Goal: Task Accomplishment & Management: Use online tool/utility

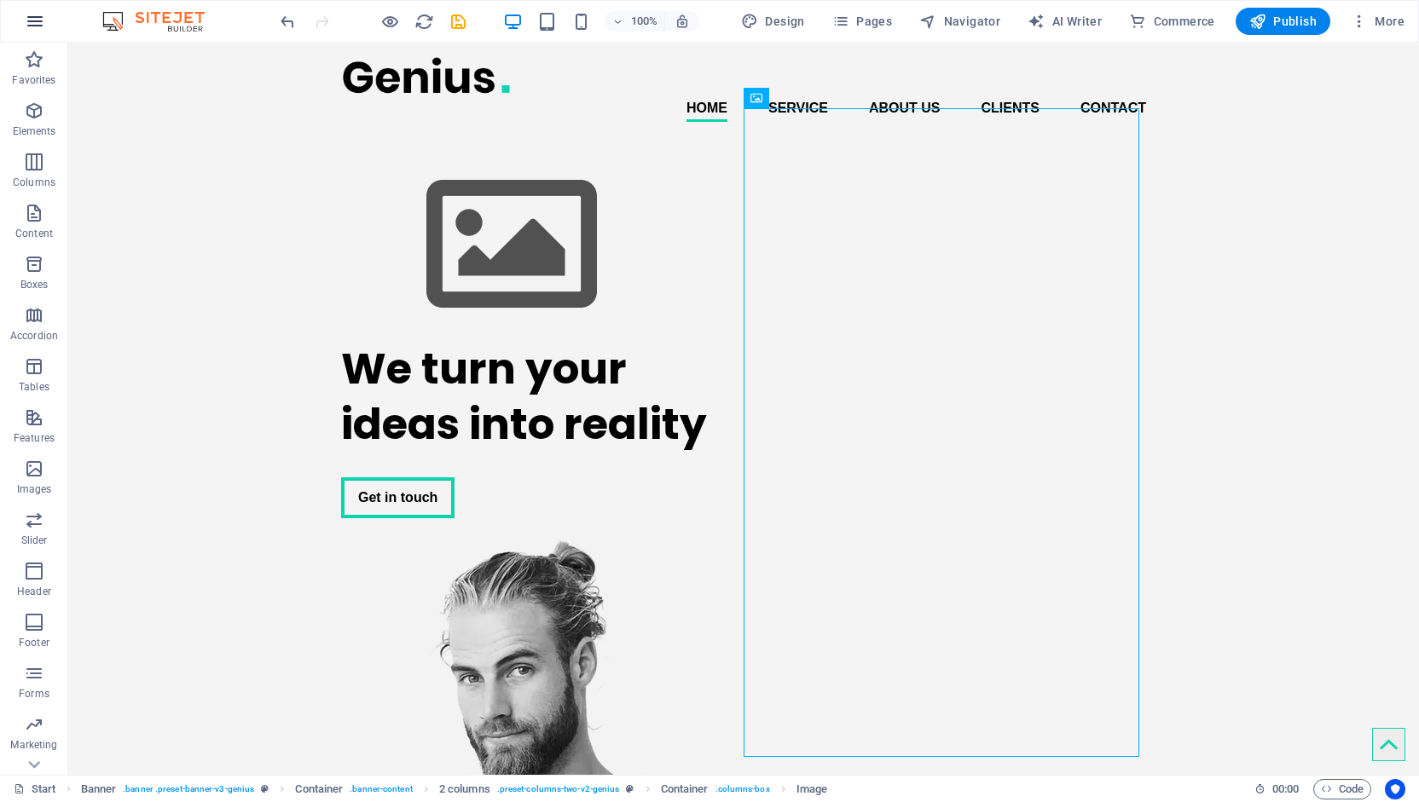
click at [30, 19] on icon "button" at bounding box center [35, 21] width 20 height 20
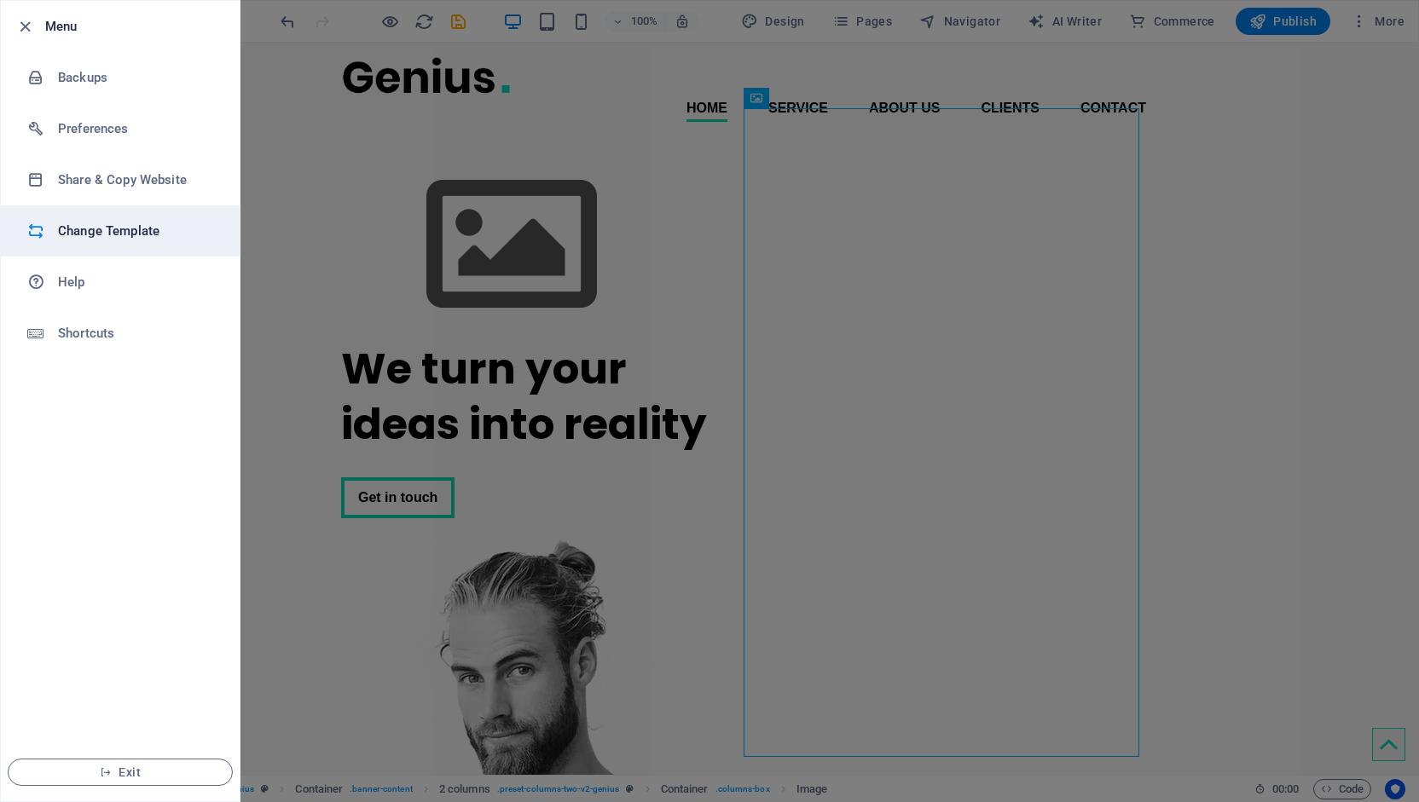
click at [124, 234] on h6 "Change Template" at bounding box center [137, 231] width 158 height 20
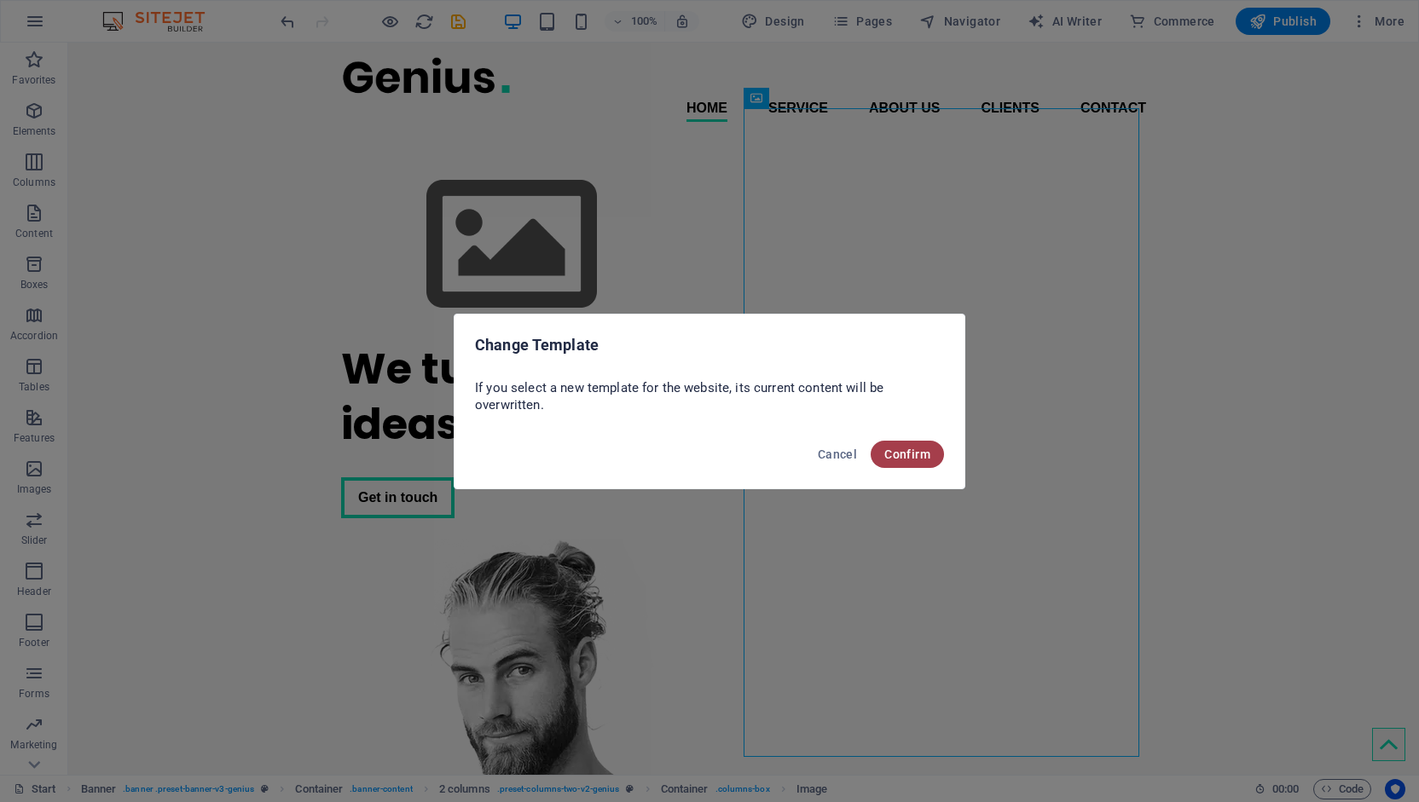
click at [905, 456] on span "Confirm" at bounding box center [907, 455] width 46 height 14
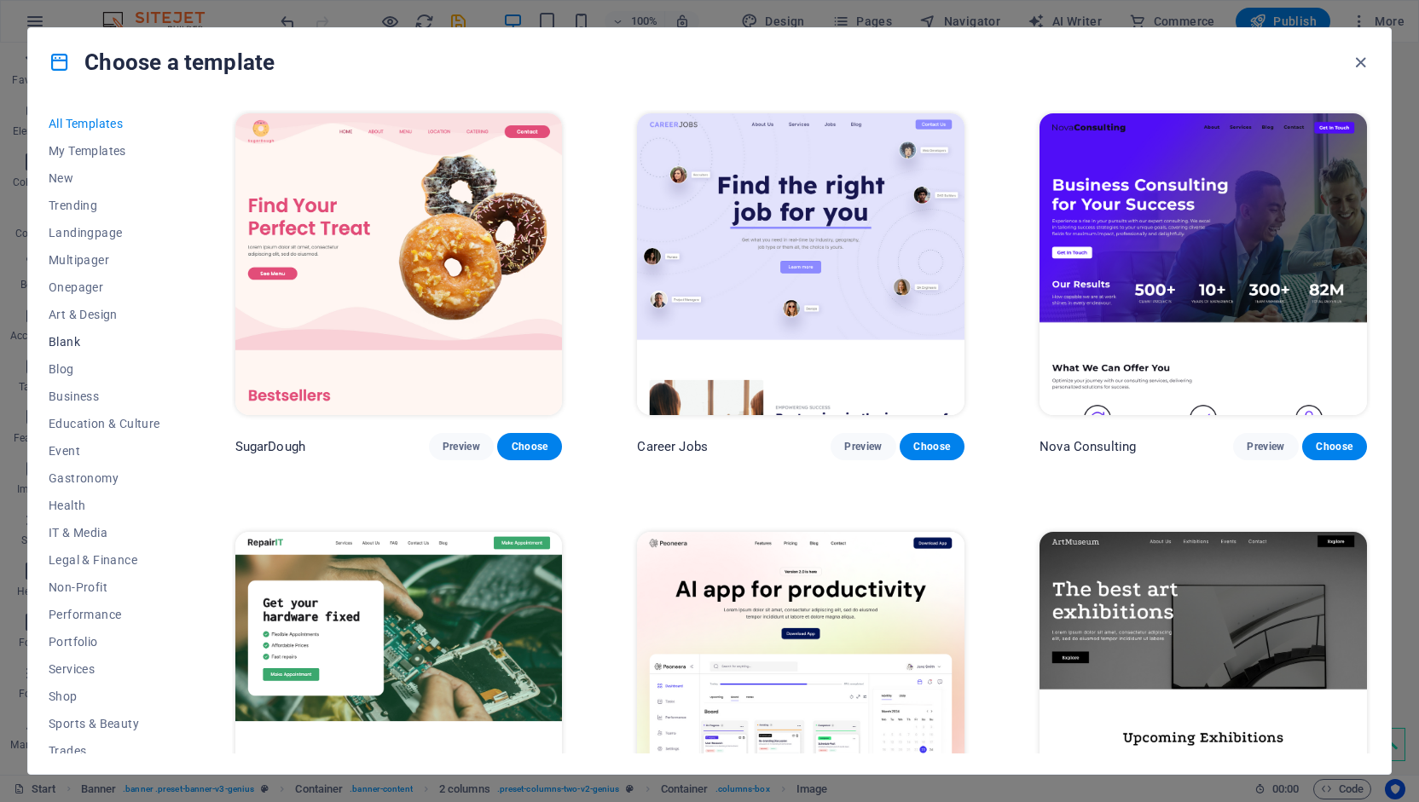
click at [68, 342] on span "Blank" at bounding box center [105, 342] width 112 height 14
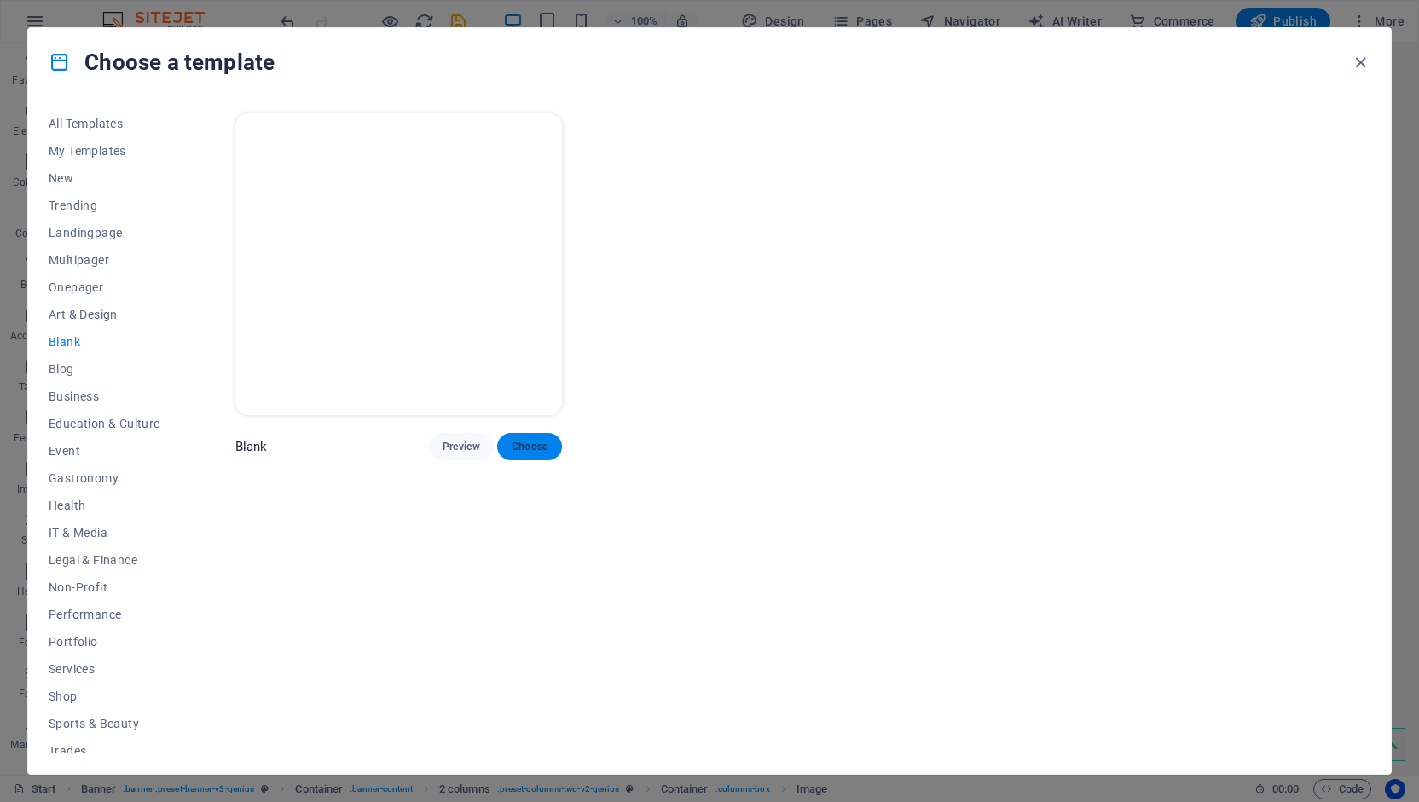
click at [533, 446] on span "Choose" at bounding box center [530, 447] width 38 height 14
checkbox input "false"
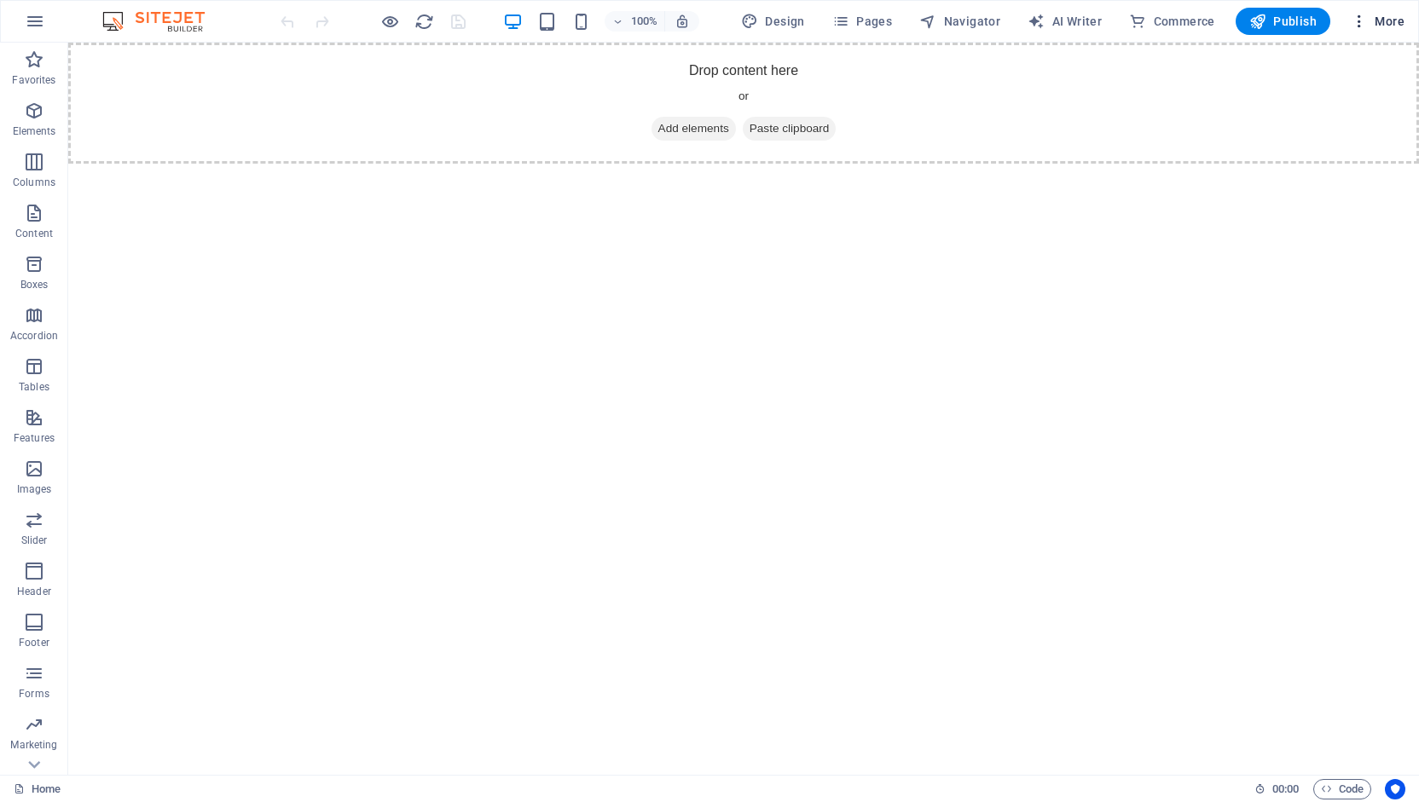
click at [1373, 14] on span "More" at bounding box center [1377, 21] width 54 height 17
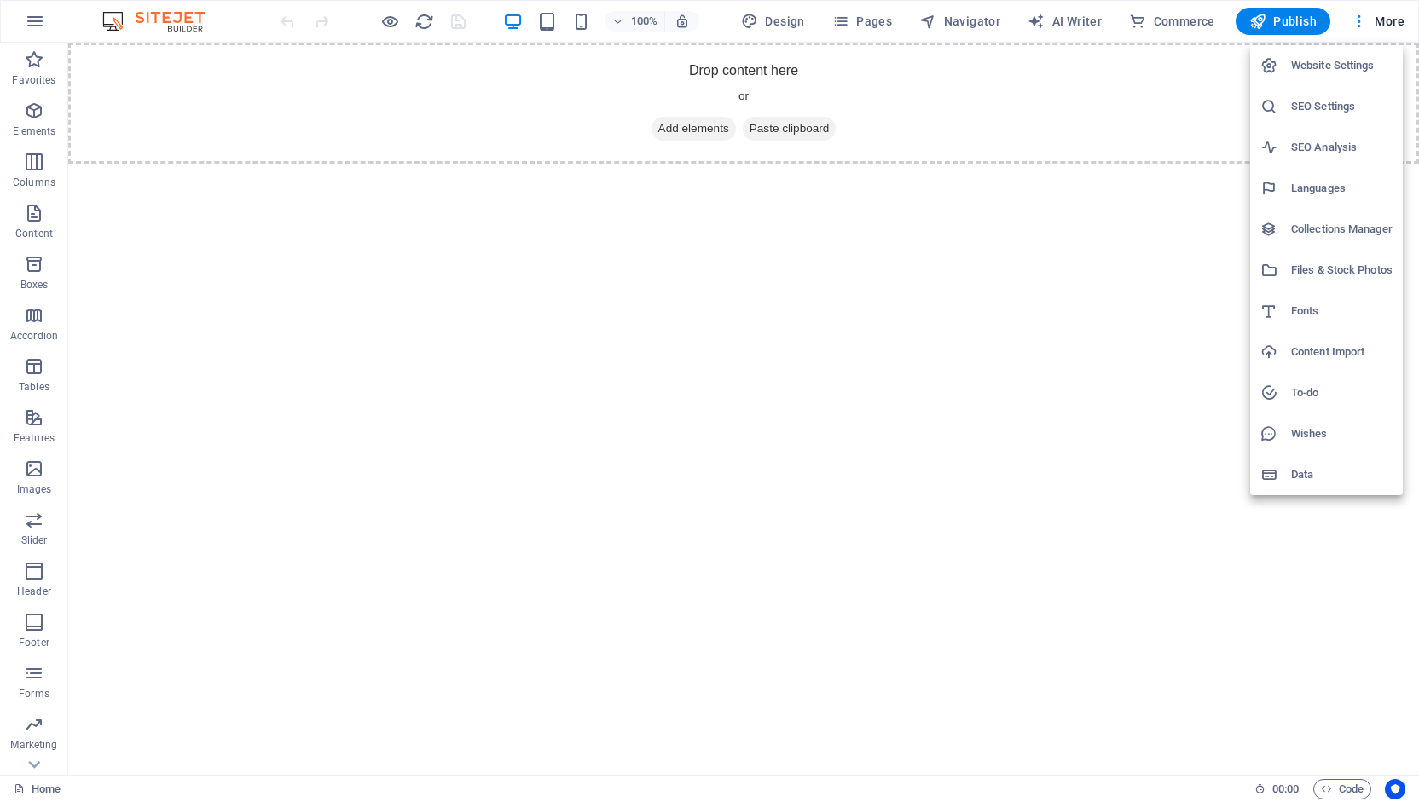
click at [1335, 61] on h6 "Website Settings" at bounding box center [1341, 65] width 101 height 20
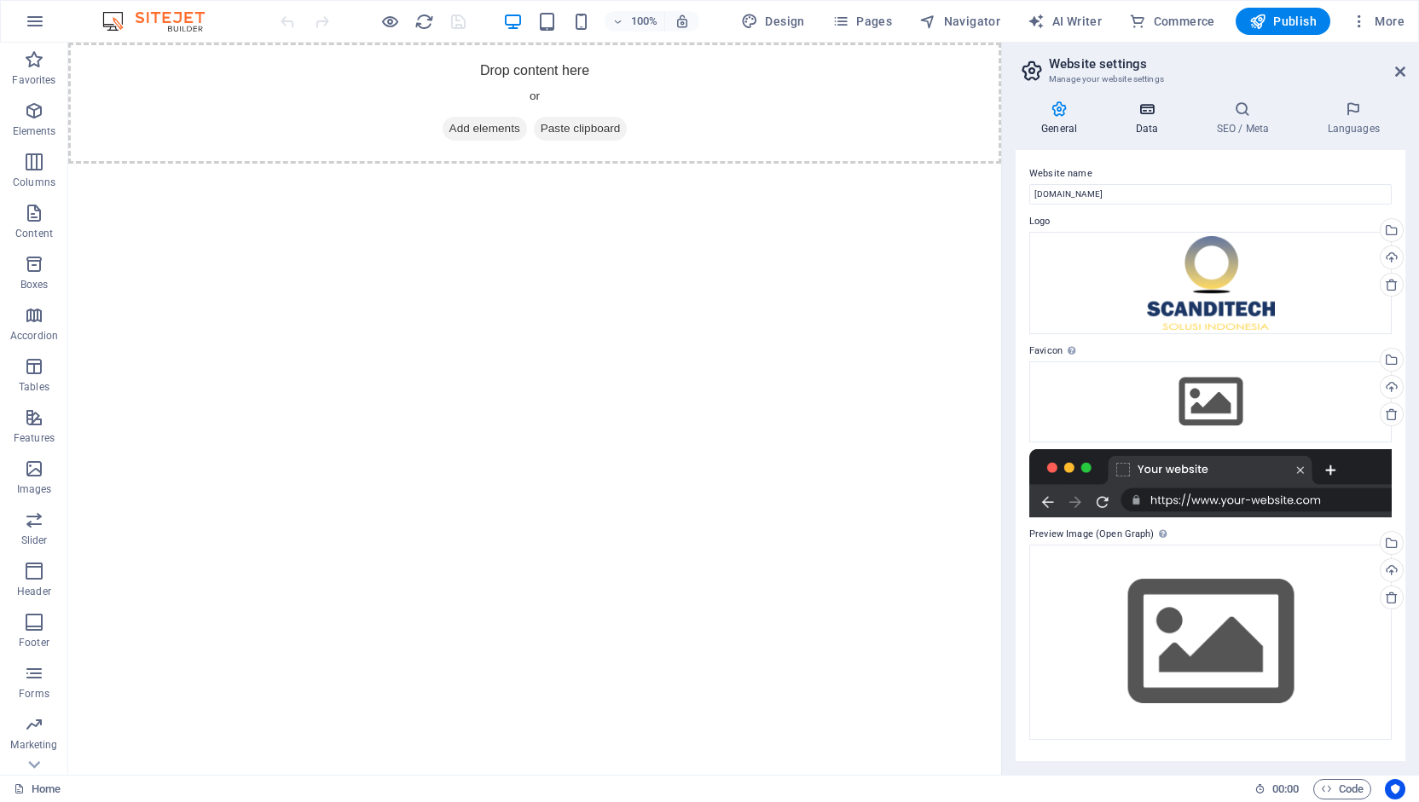
click at [1157, 103] on icon at bounding box center [1146, 109] width 74 height 17
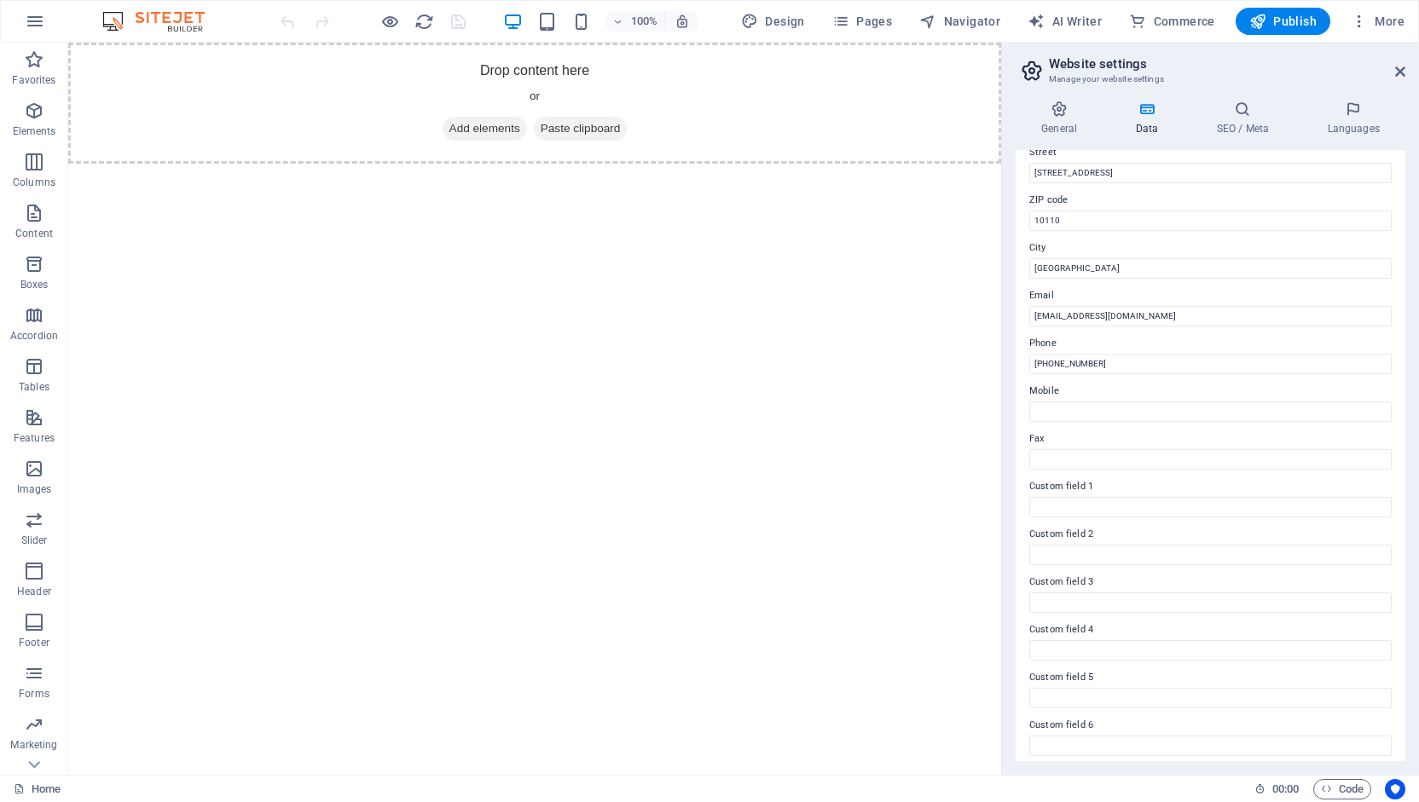
scroll to position [205, 0]
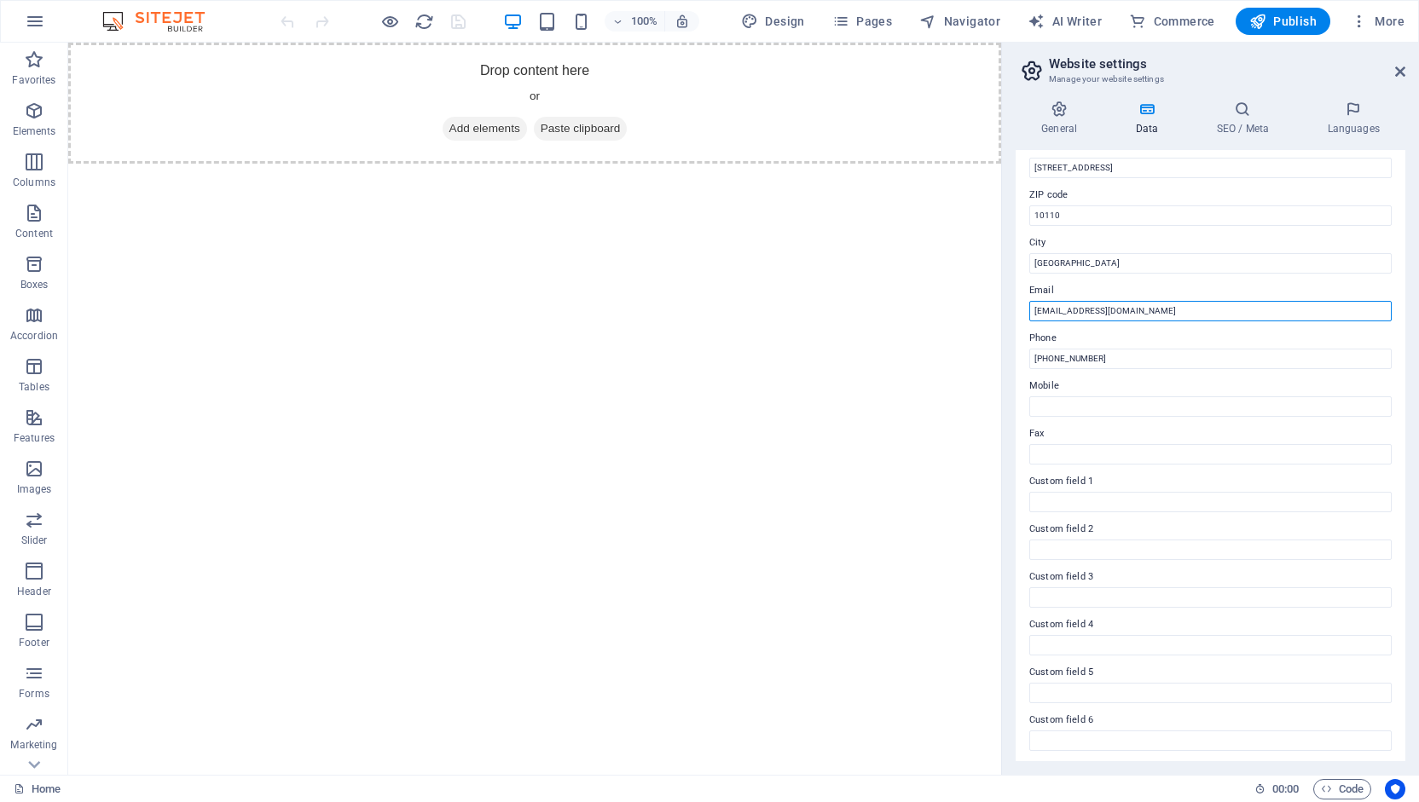
click at [1122, 308] on input "[EMAIL_ADDRESS][DOMAIN_NAME]" at bounding box center [1210, 311] width 362 height 20
type input "hello@scanditech.id"
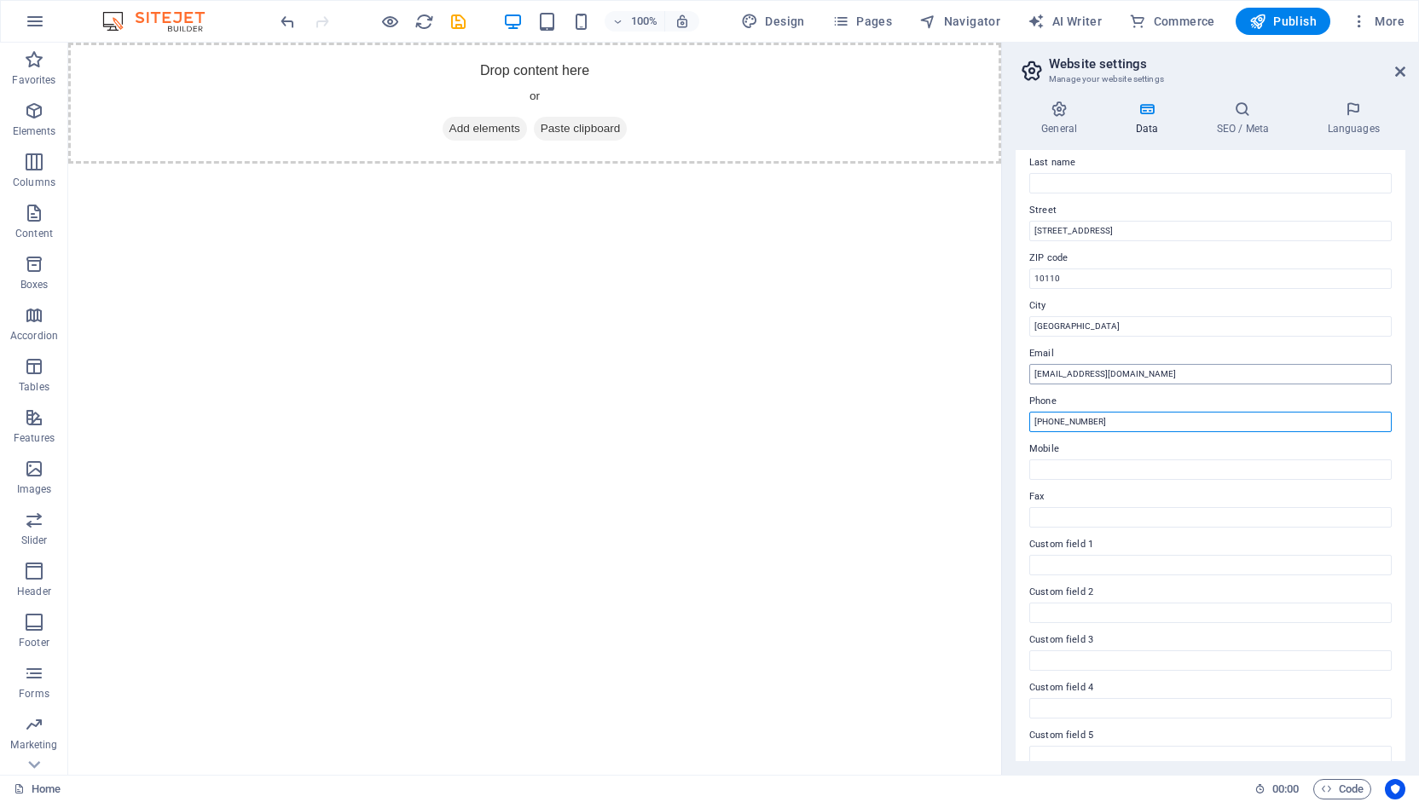
scroll to position [140, 0]
type input "+62 813 3758 6138"
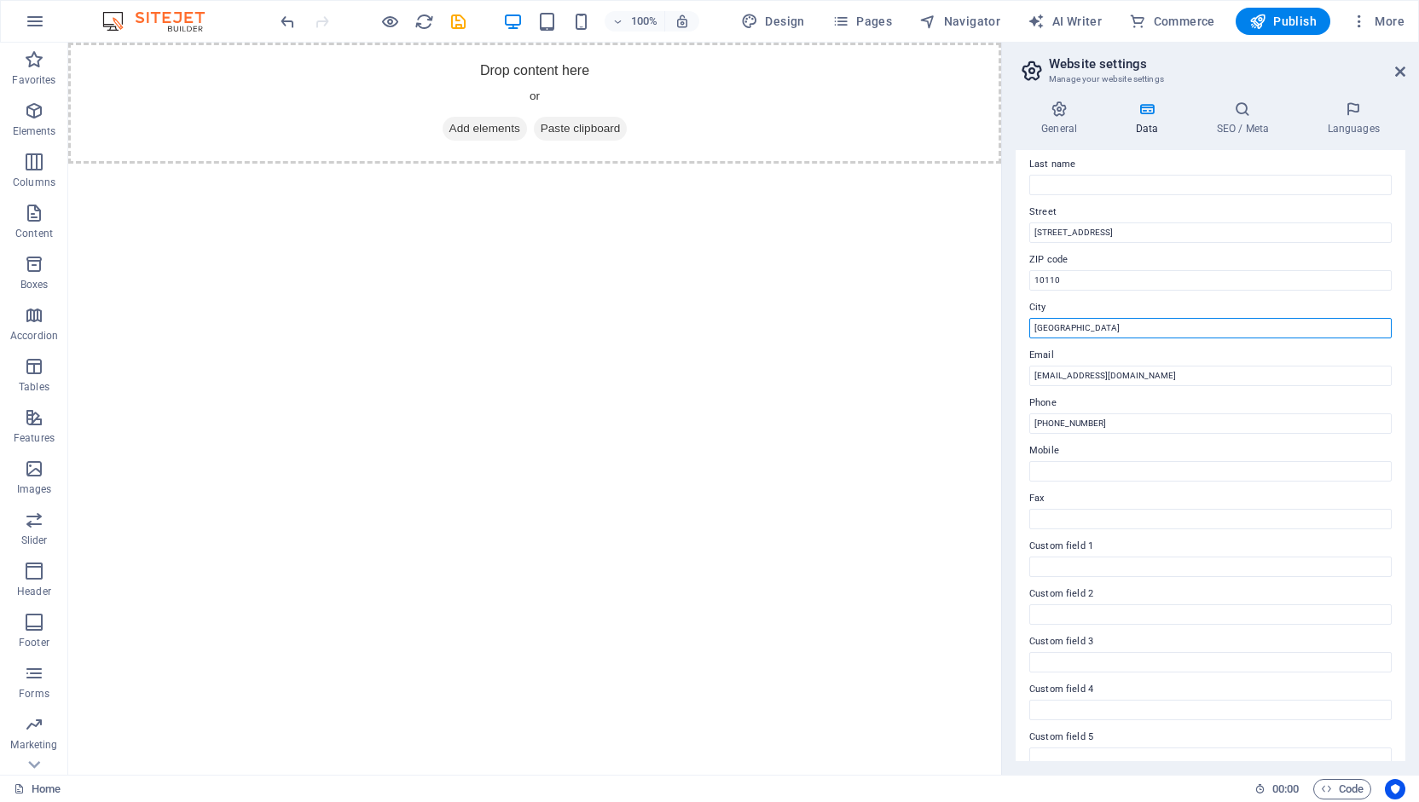
click at [1084, 323] on input "Jakarta" at bounding box center [1210, 328] width 362 height 20
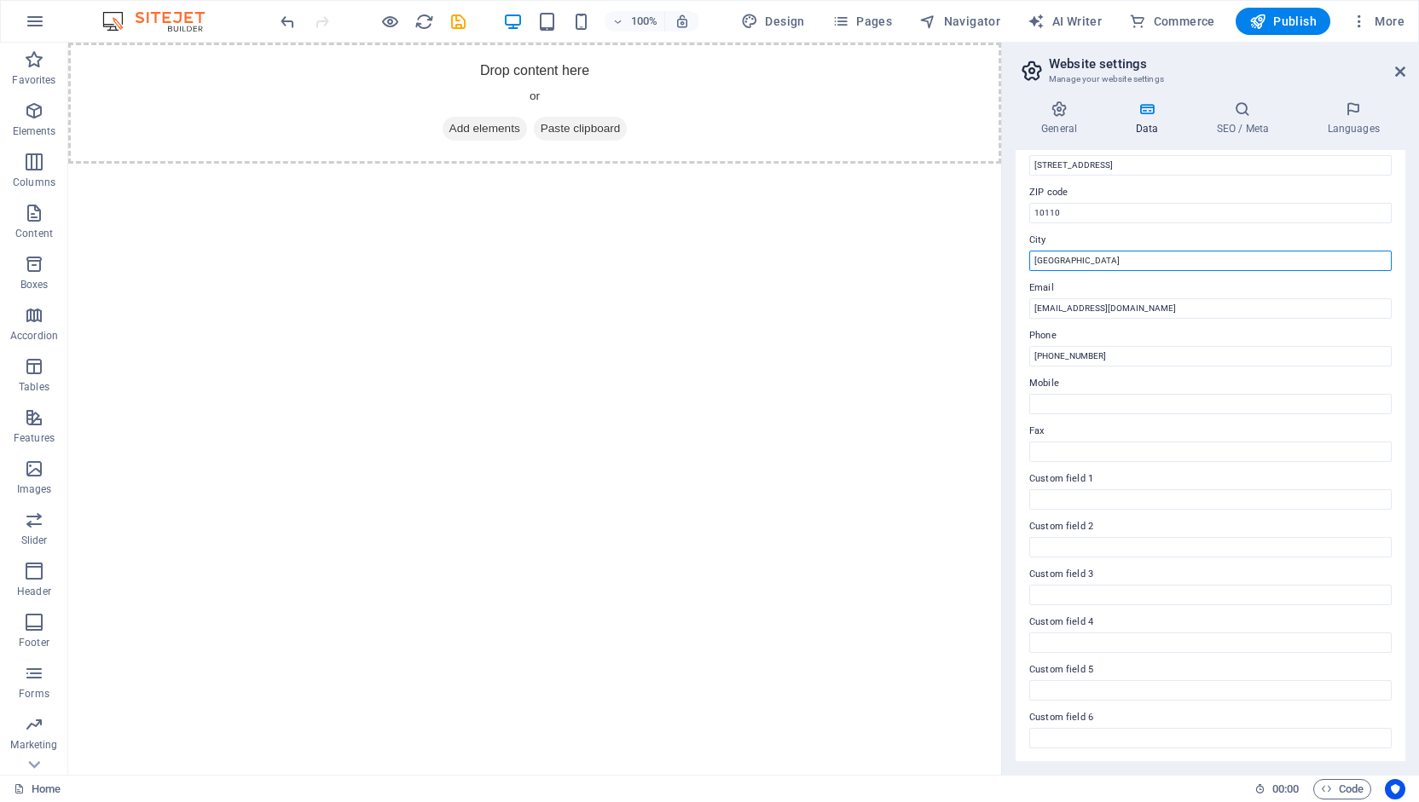
scroll to position [0, 0]
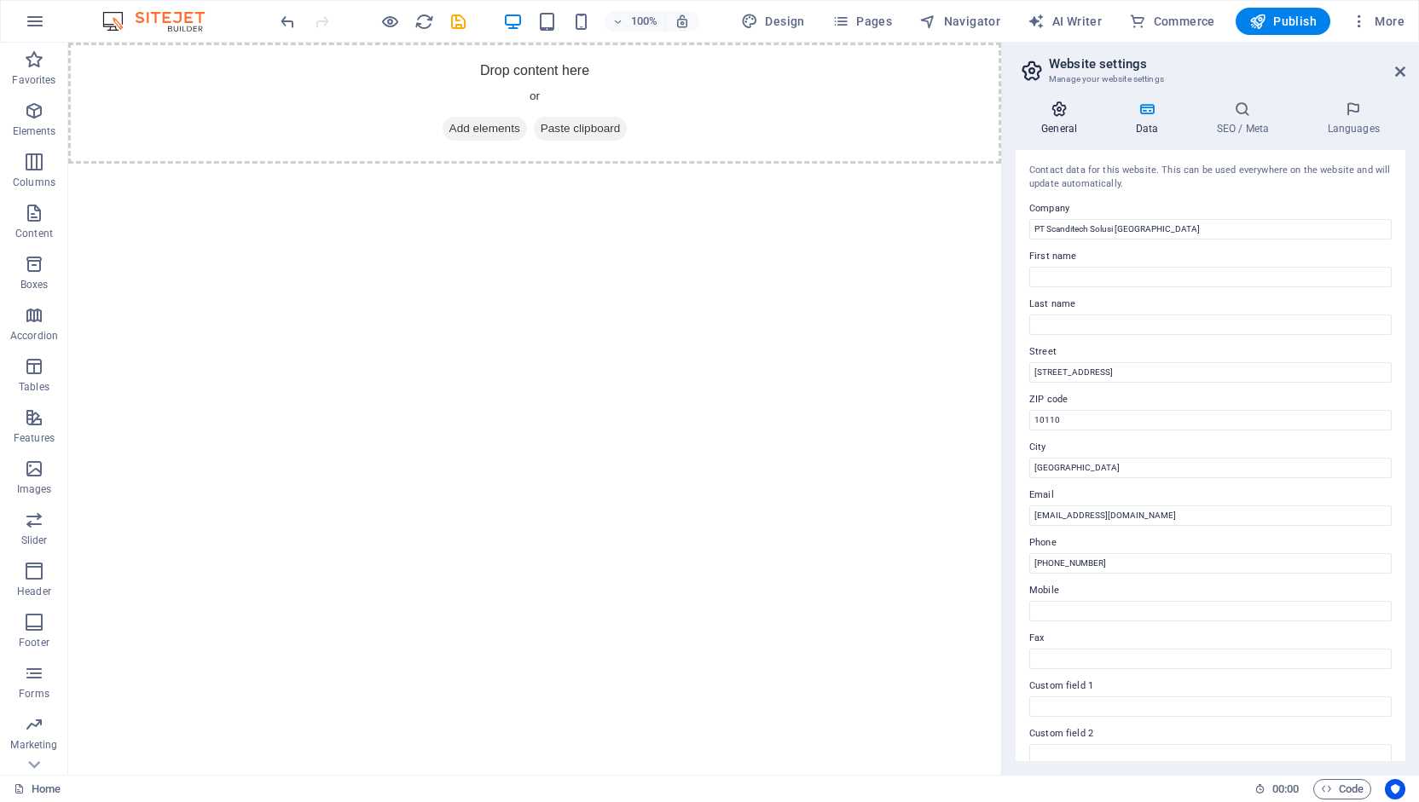
click at [1057, 107] on icon at bounding box center [1058, 109] width 87 height 17
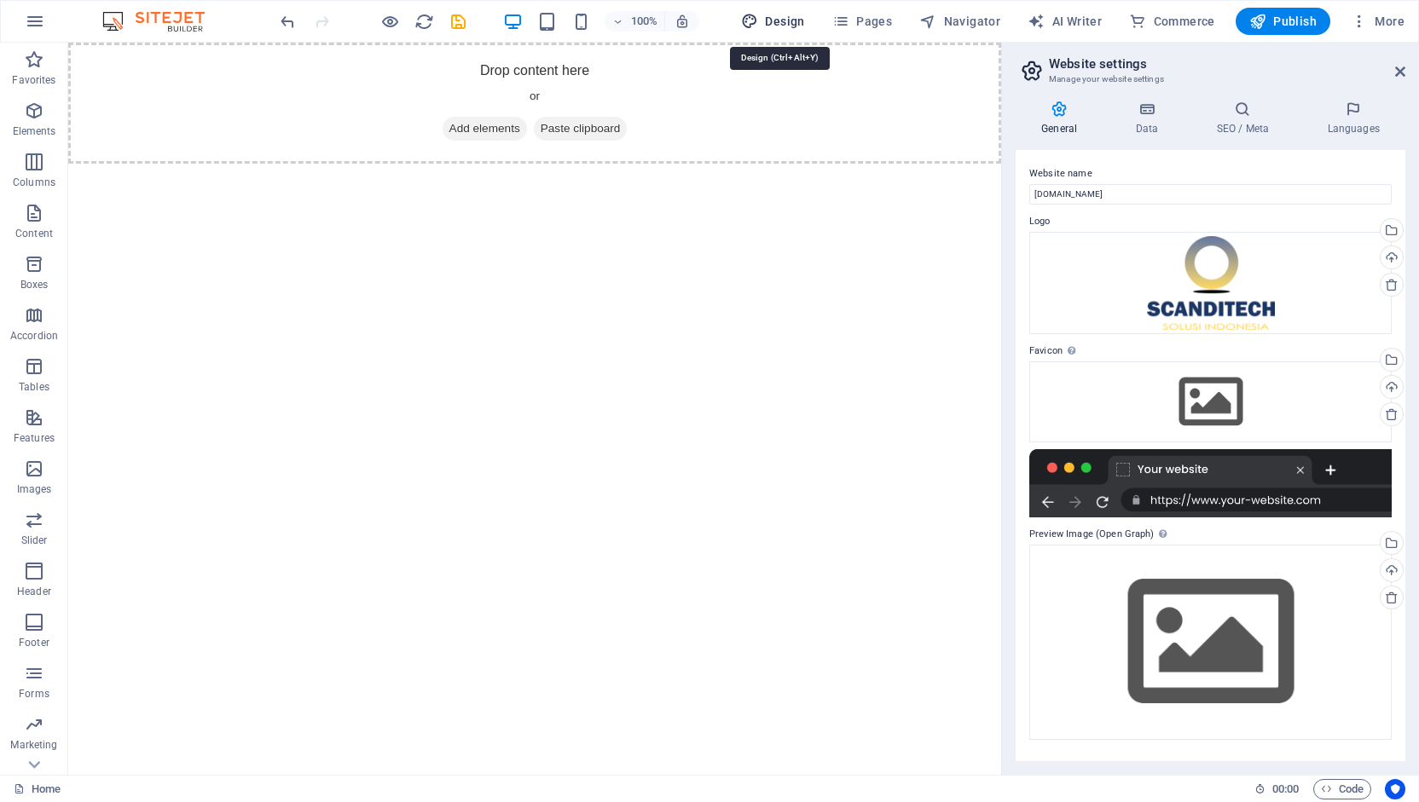
click at [775, 16] on span "Design" at bounding box center [773, 21] width 64 height 17
select select "px"
select select "400"
select select "px"
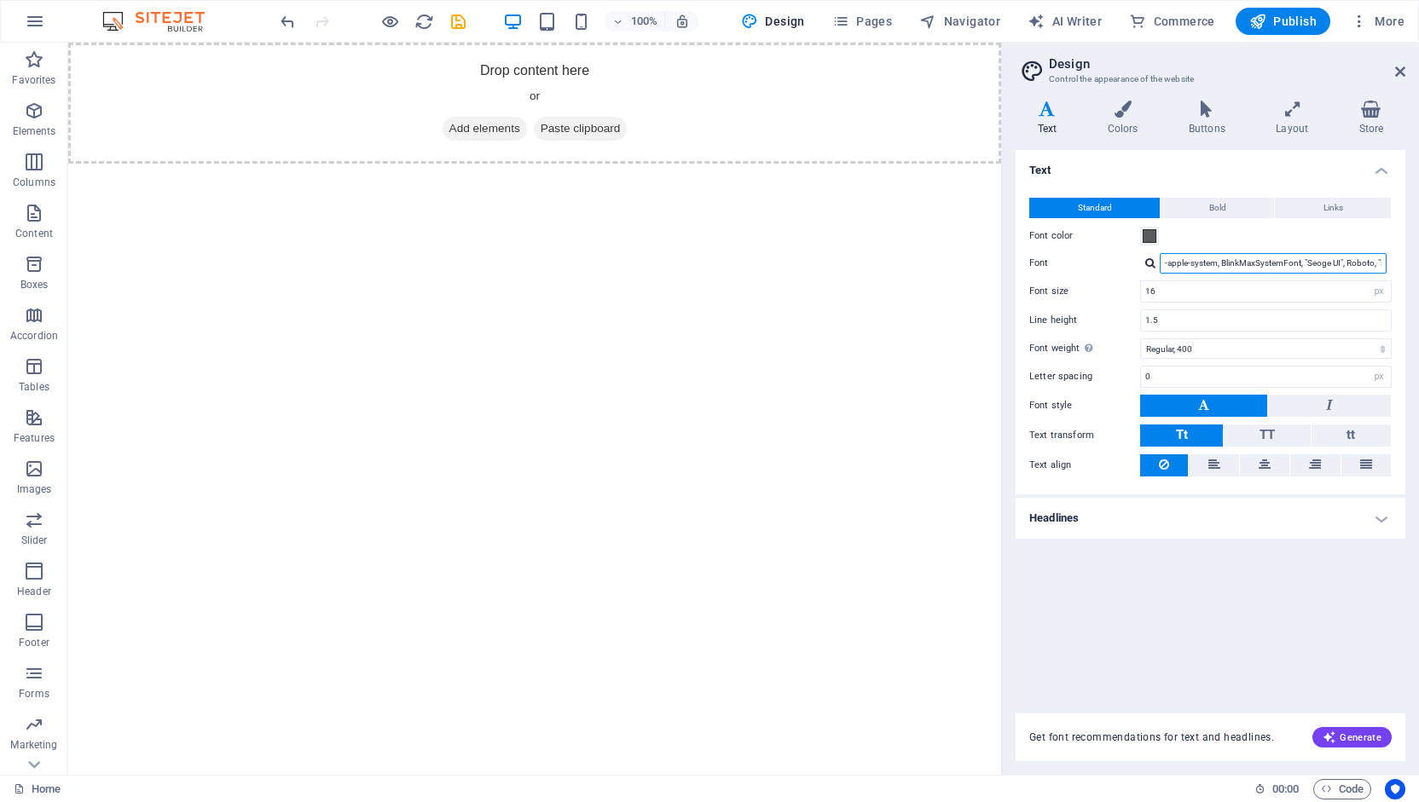
click at [1217, 265] on input "-apple-system, BlinkMaxSystemFont, "Seoge UI", Roboto, "Helvetica Neue", Arial,…" at bounding box center [1272, 263] width 227 height 20
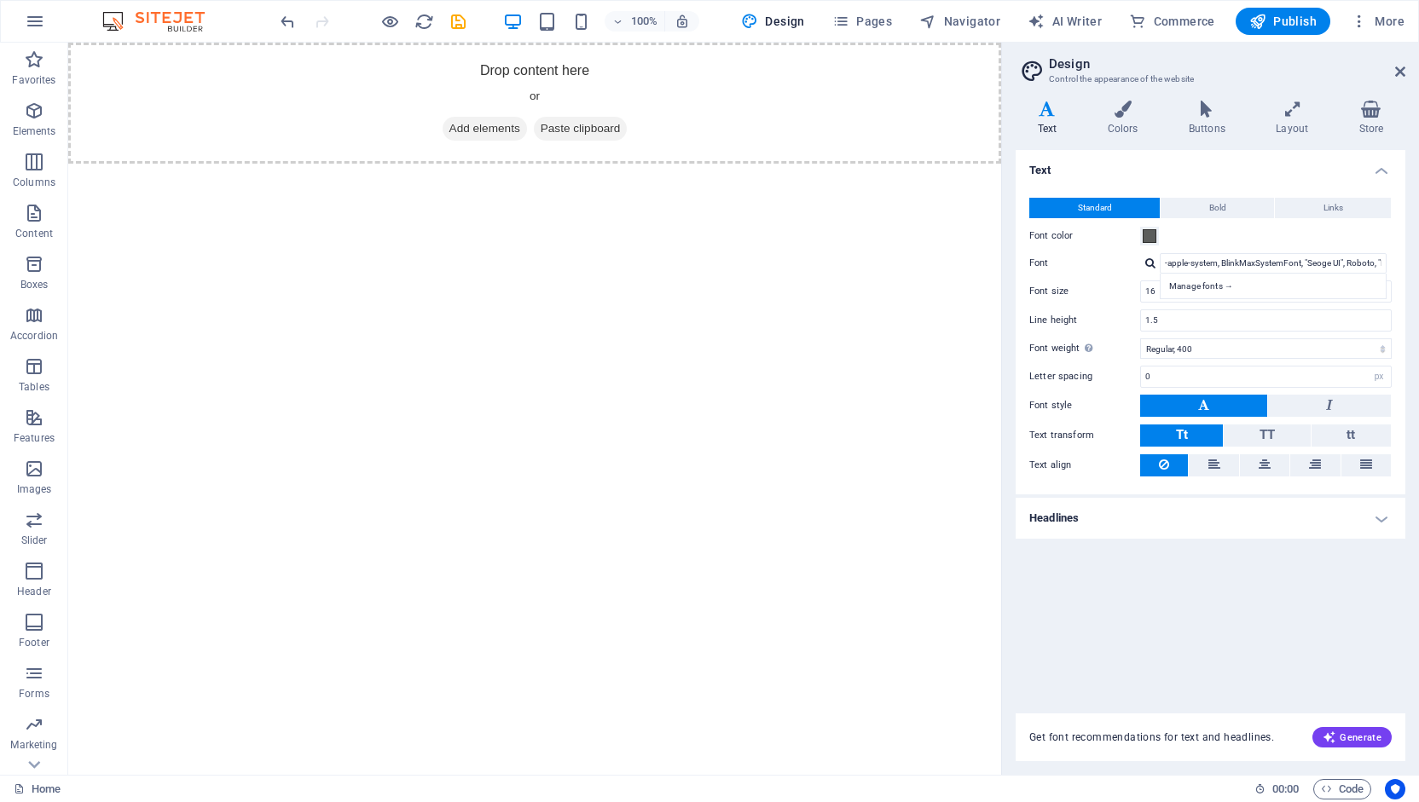
click at [1123, 512] on h4 "Headlines" at bounding box center [1210, 518] width 390 height 41
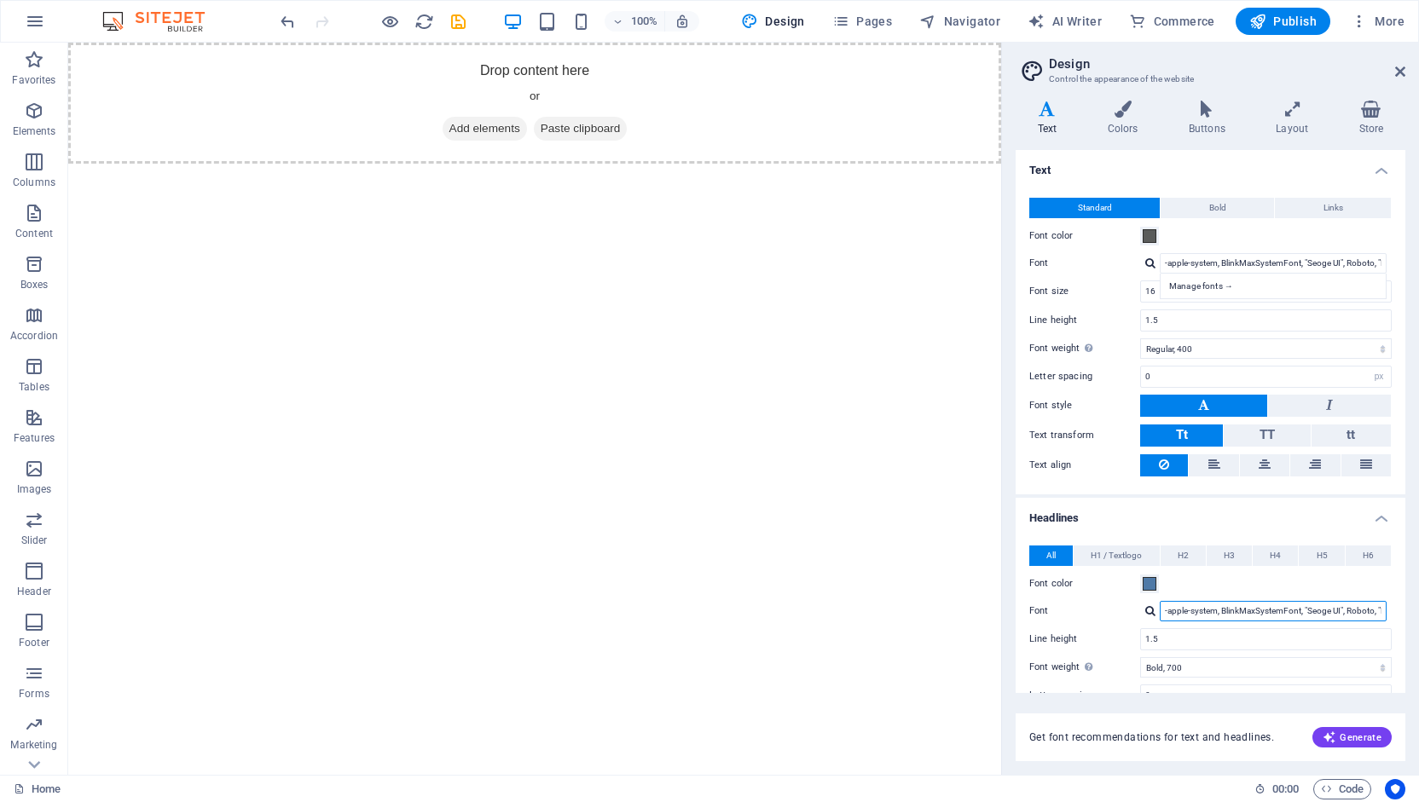
click at [1194, 611] on input "-apple-system, BlinkMaxSystemFont, "Seoge UI", Roboto, "Helvetica Neue", Arial,…" at bounding box center [1272, 611] width 227 height 20
type input "montsa"
click at [1191, 627] on div "Manage fonts →" at bounding box center [1276, 634] width 225 height 18
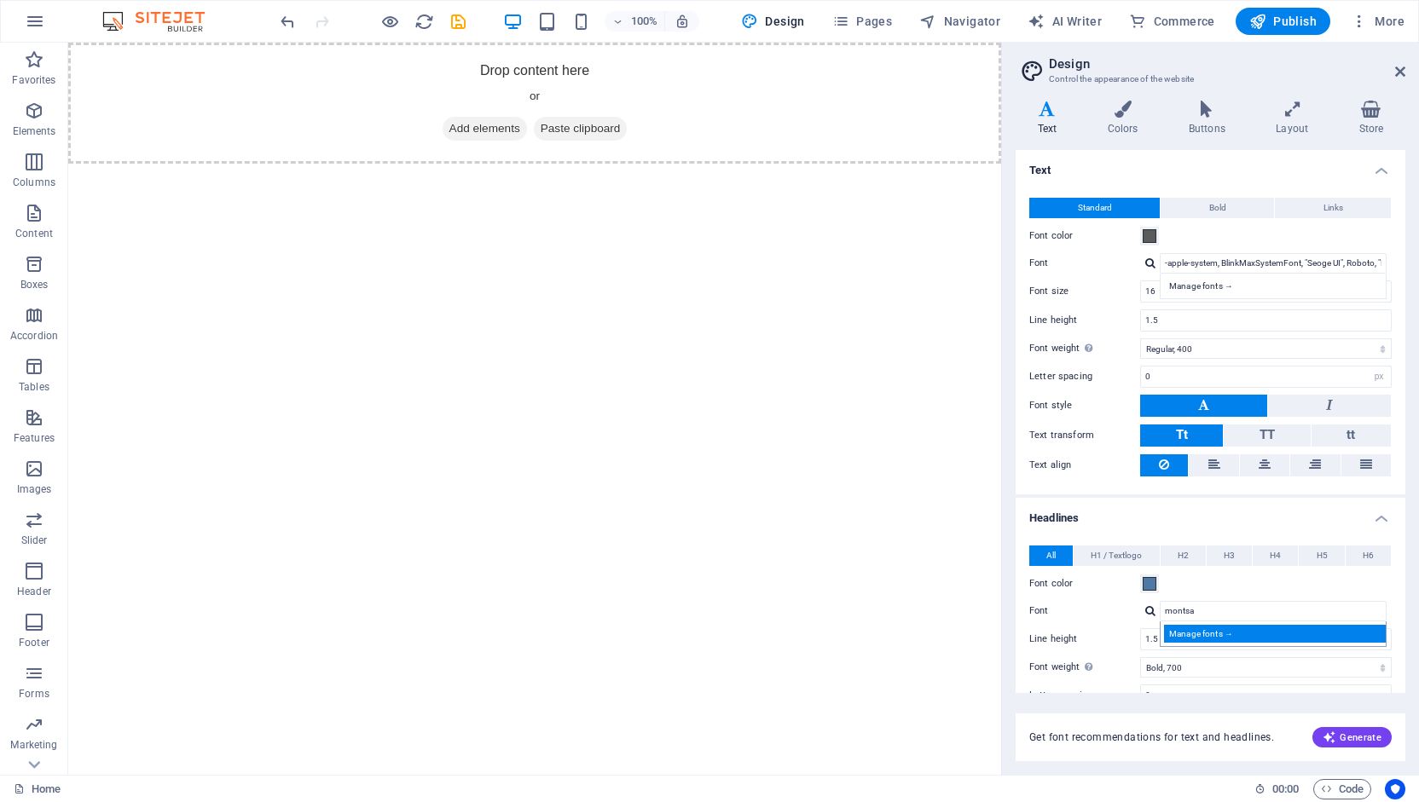
select select "popularity"
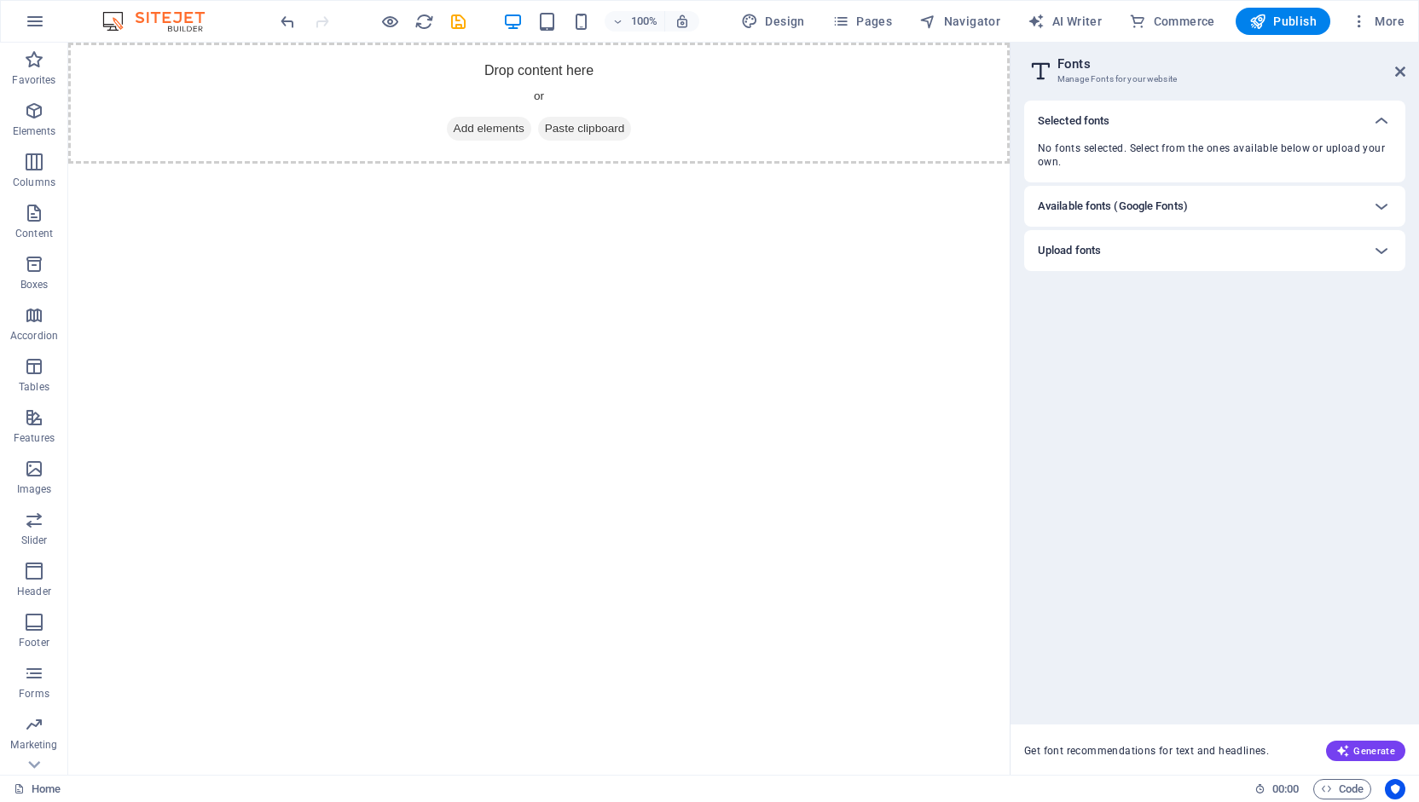
click at [1113, 206] on h6 "Available fonts (Google Fonts)" at bounding box center [1113, 206] width 150 height 20
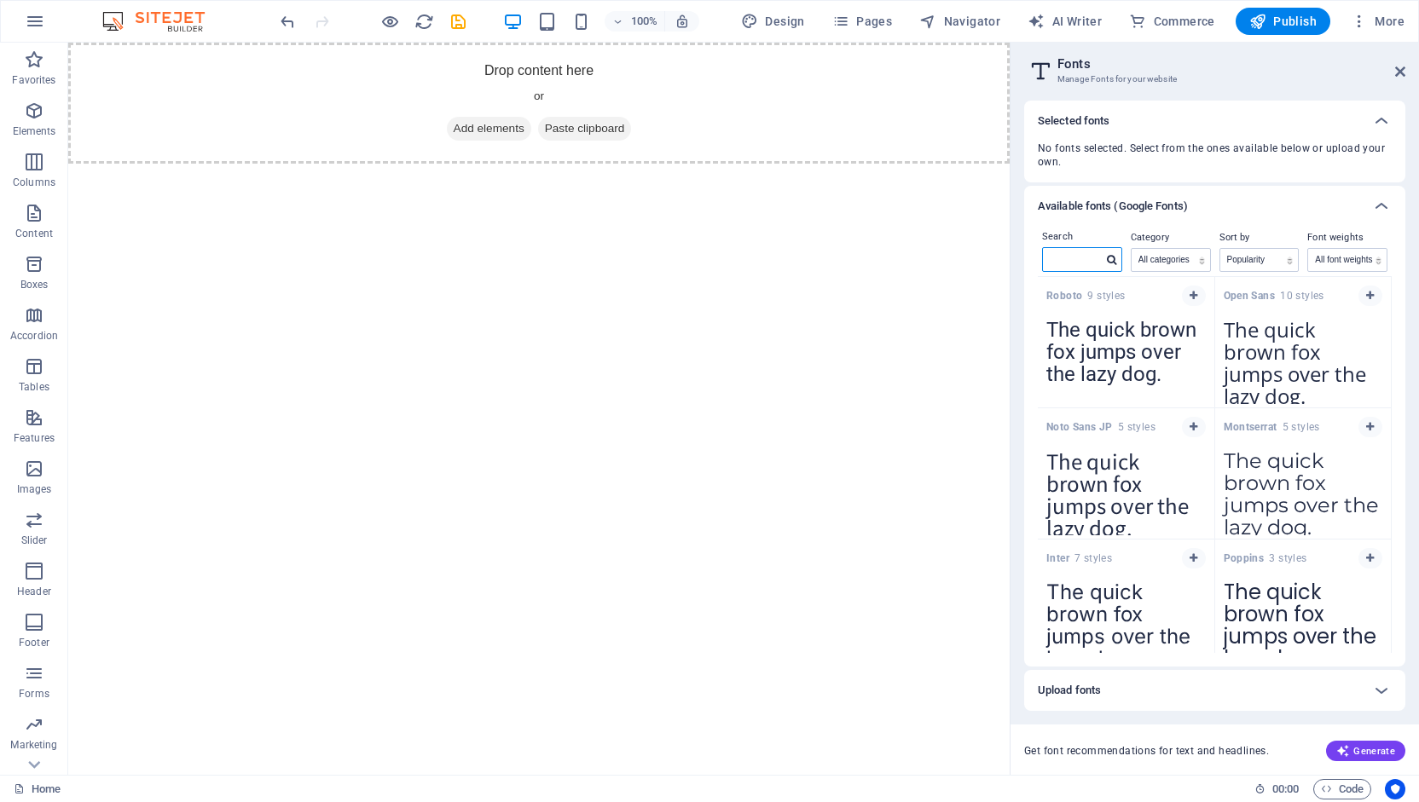
click at [1074, 260] on input "text" at bounding box center [1073, 259] width 60 height 22
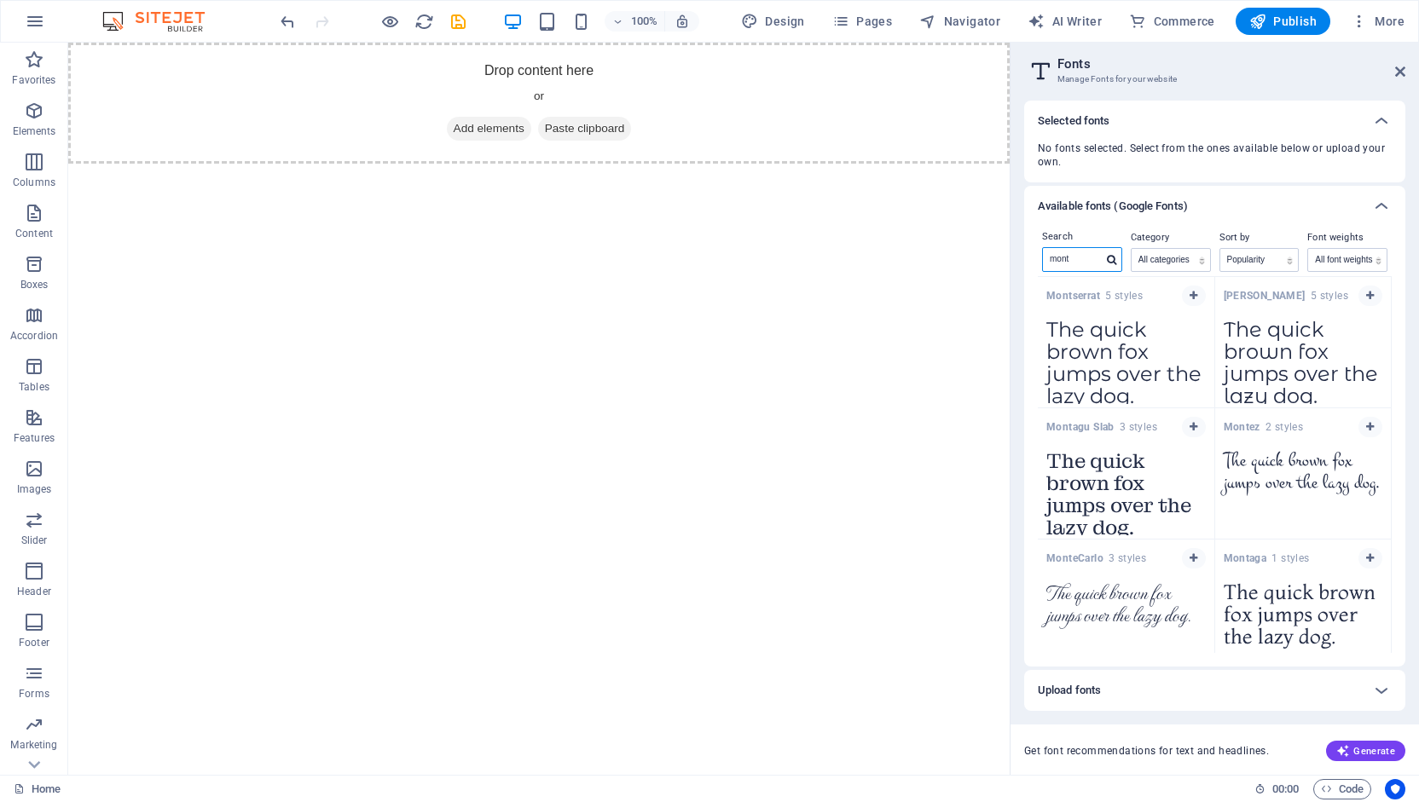
type input "mont"
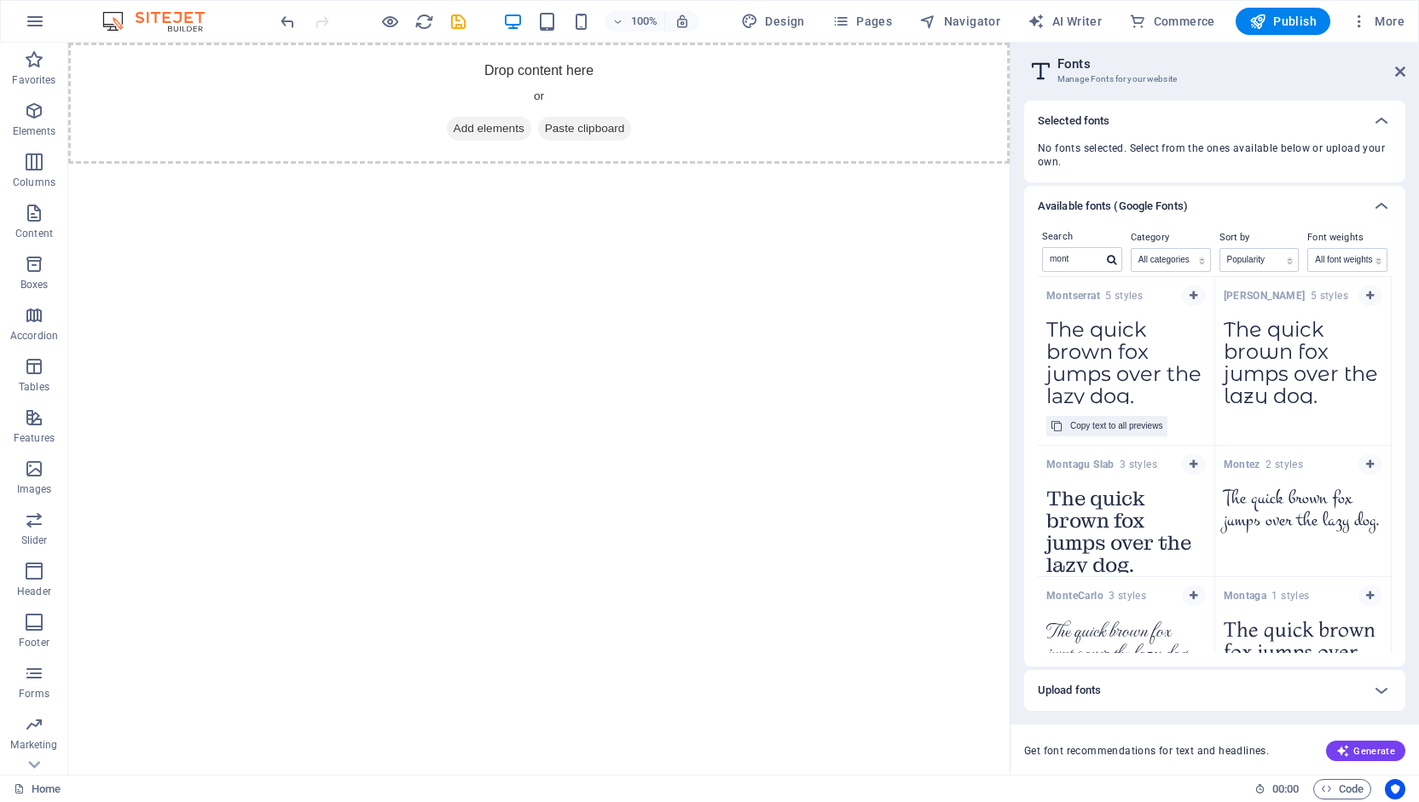
click at [1091, 360] on textarea "The quick brown fox jumps over the lazy dog." at bounding box center [1126, 357] width 176 height 94
click at [1100, 419] on div "Copy text to all previews" at bounding box center [1116, 426] width 92 height 20
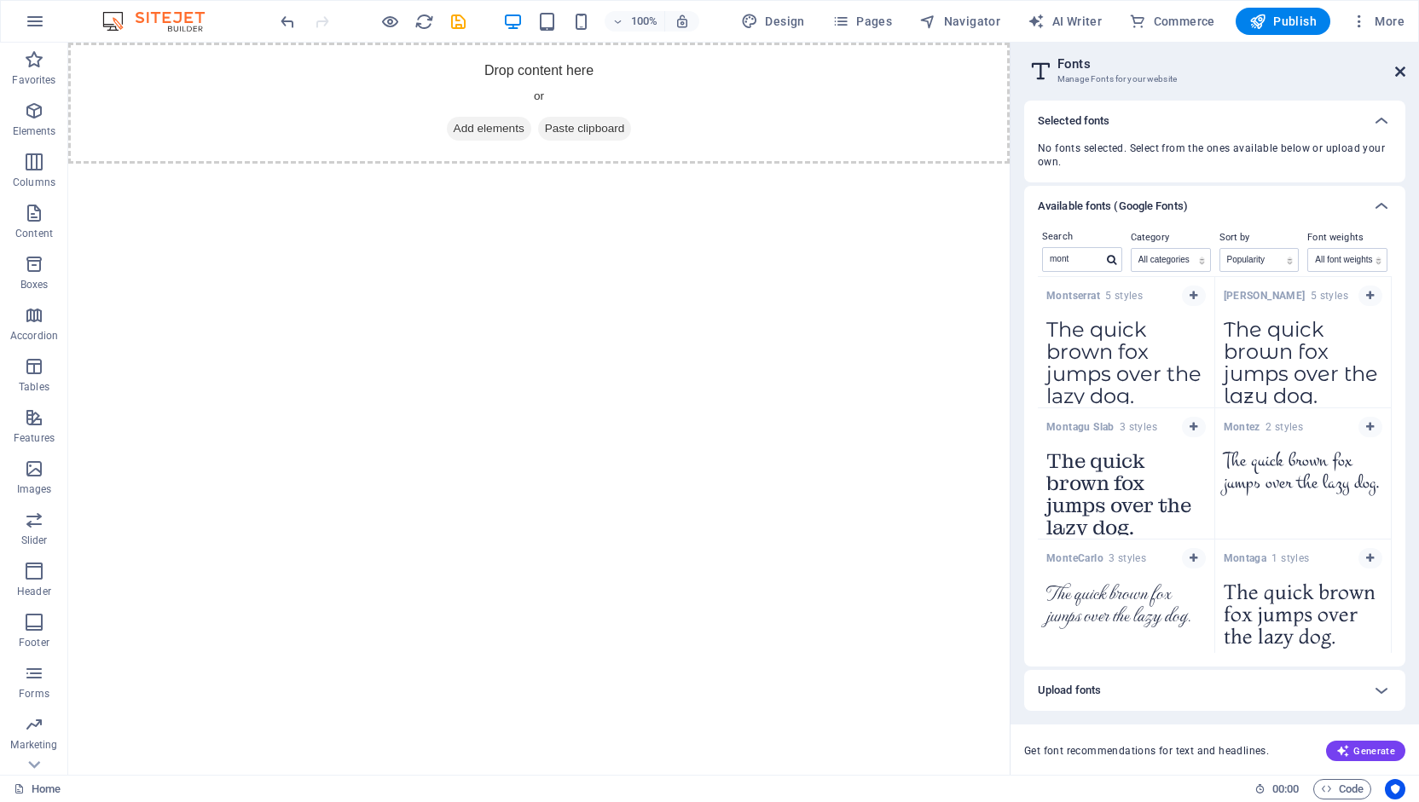
click at [1402, 69] on icon at bounding box center [1400, 72] width 10 height 14
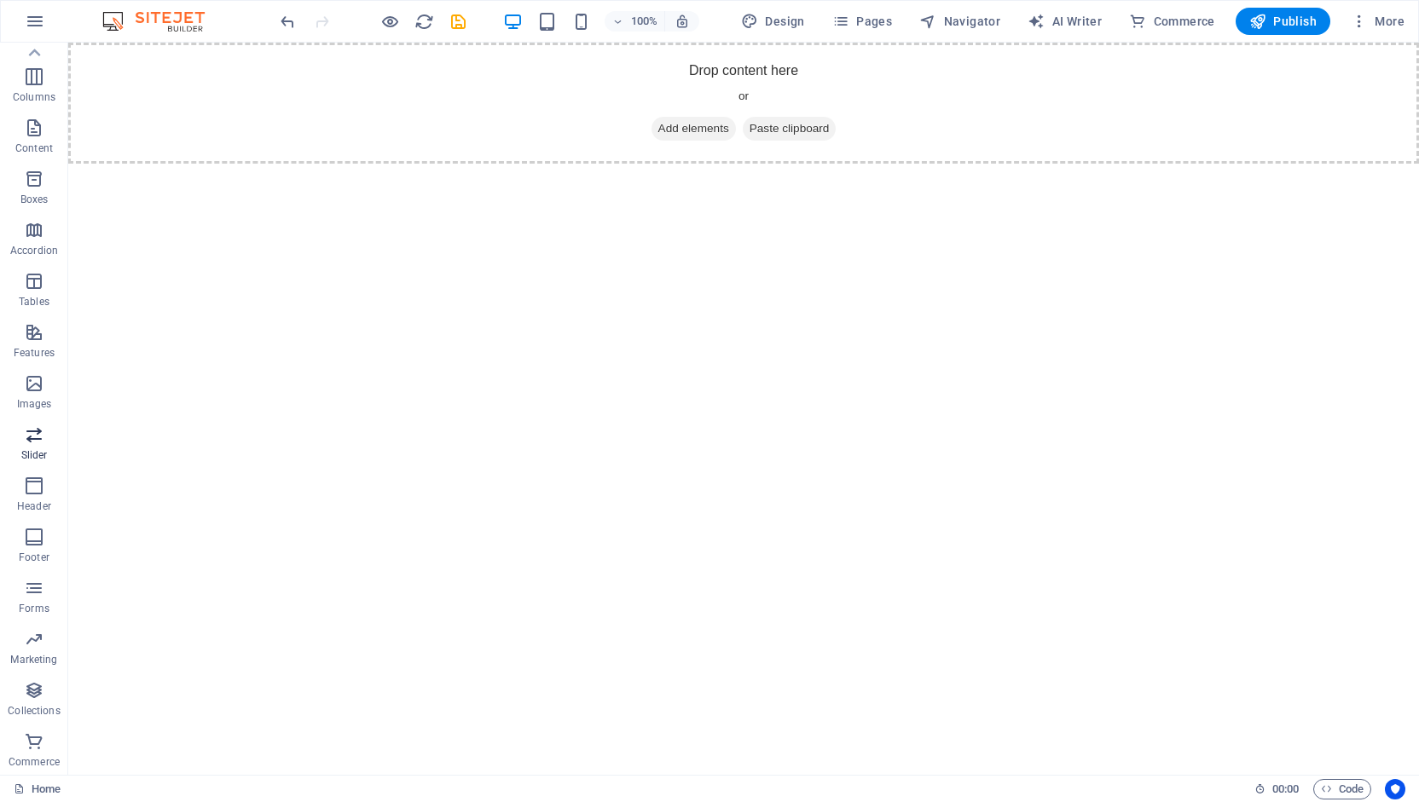
scroll to position [85, 0]
click at [760, 10] on button "Design" at bounding box center [773, 21] width 78 height 27
select select "px"
select select "400"
select select "px"
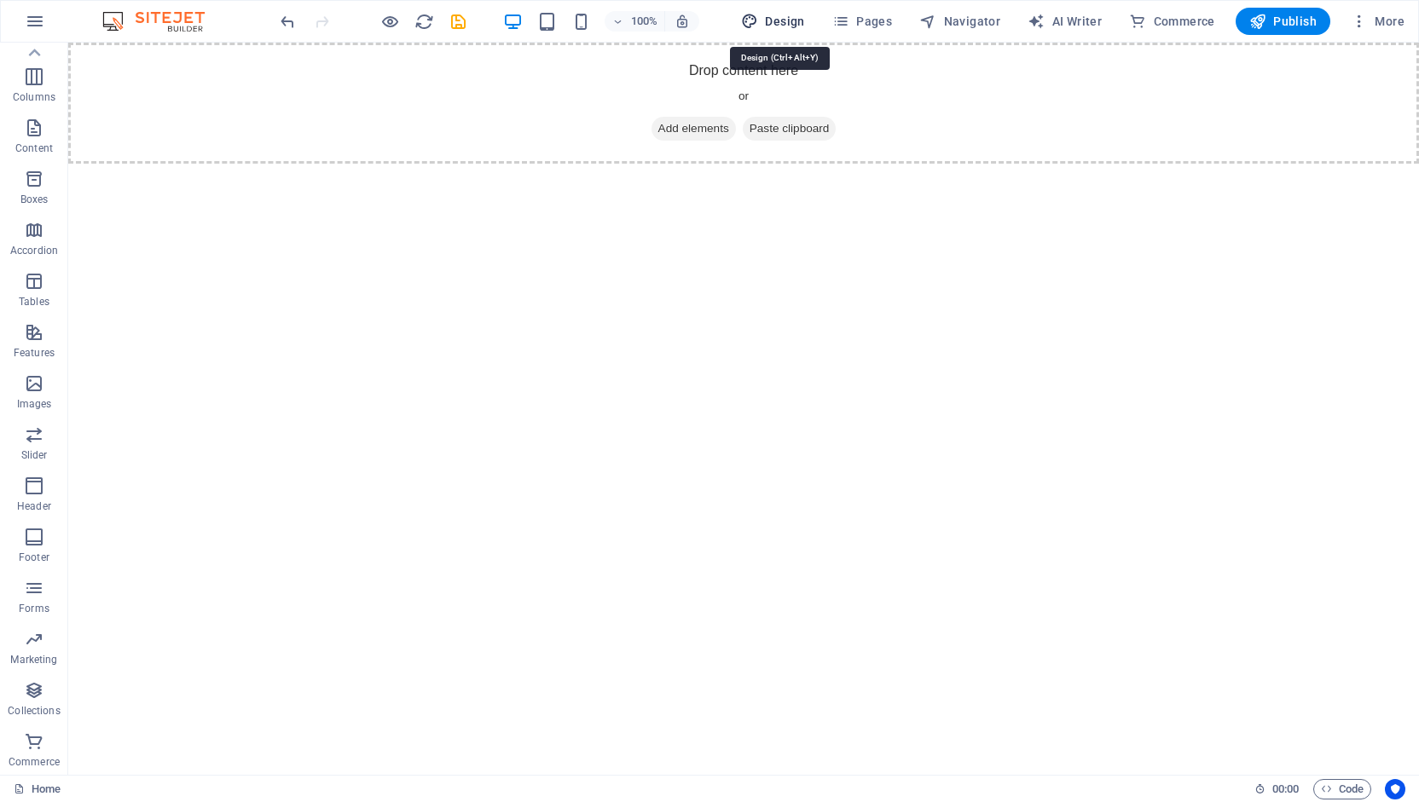
select select "700"
select select "px"
select select "rem"
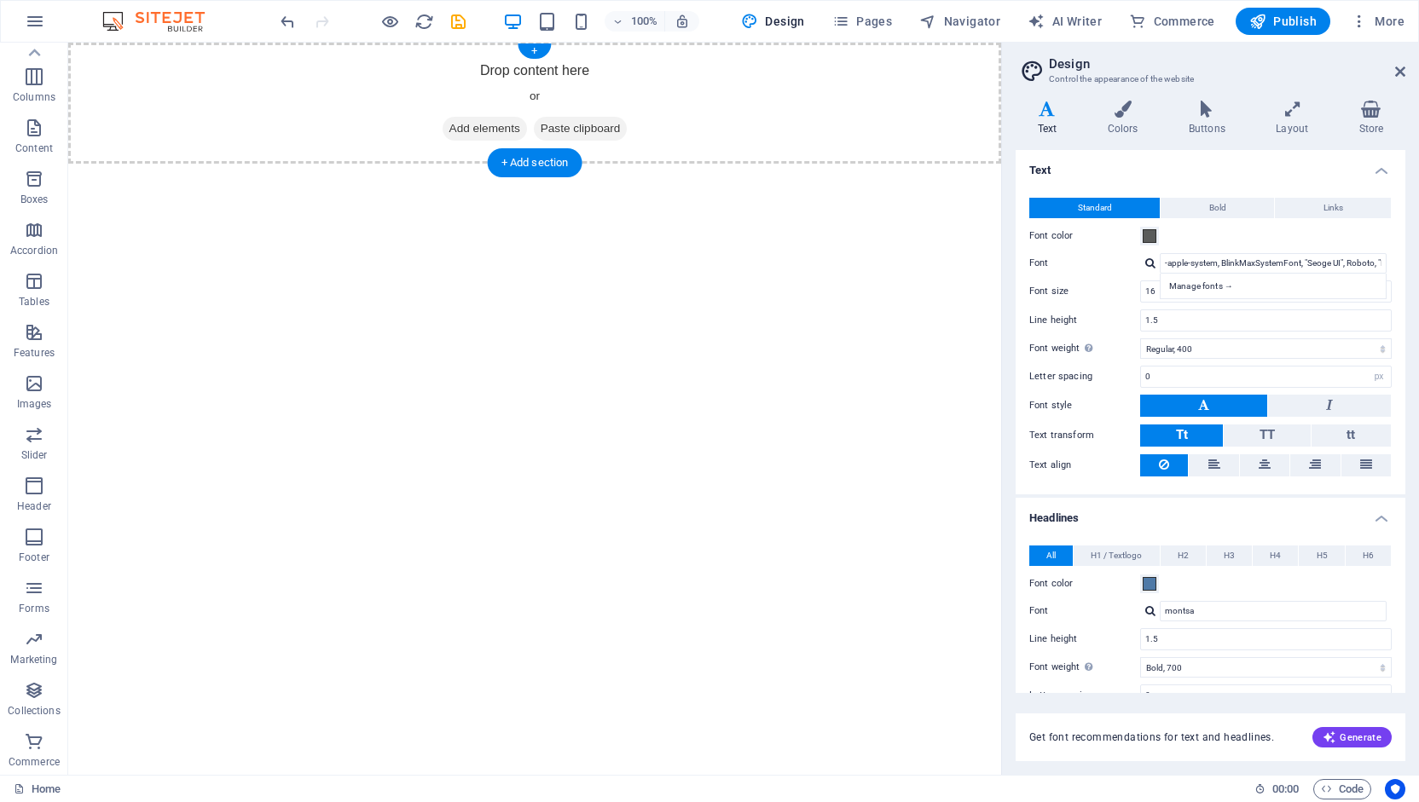
click at [469, 126] on span "Add elements" at bounding box center [484, 129] width 84 height 24
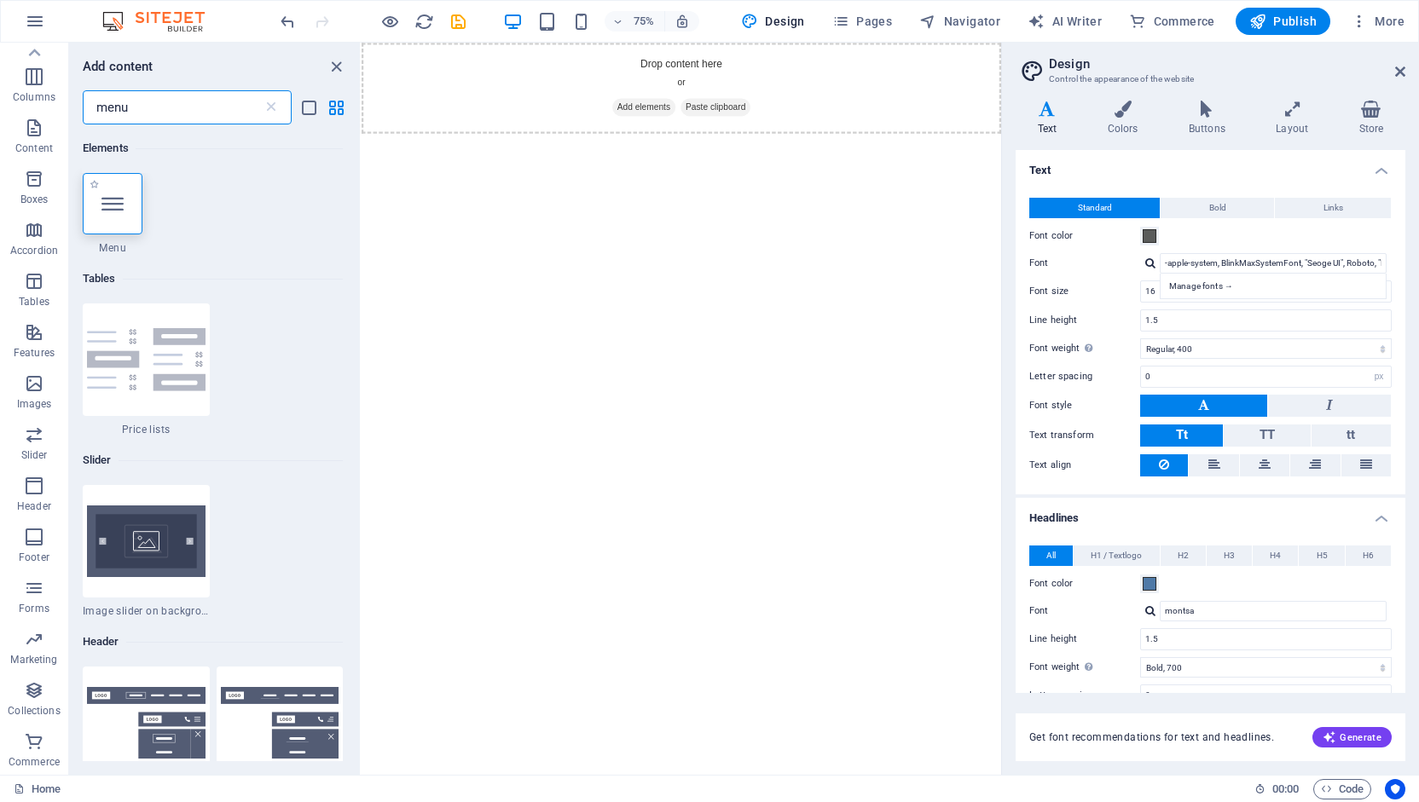
type input "menu"
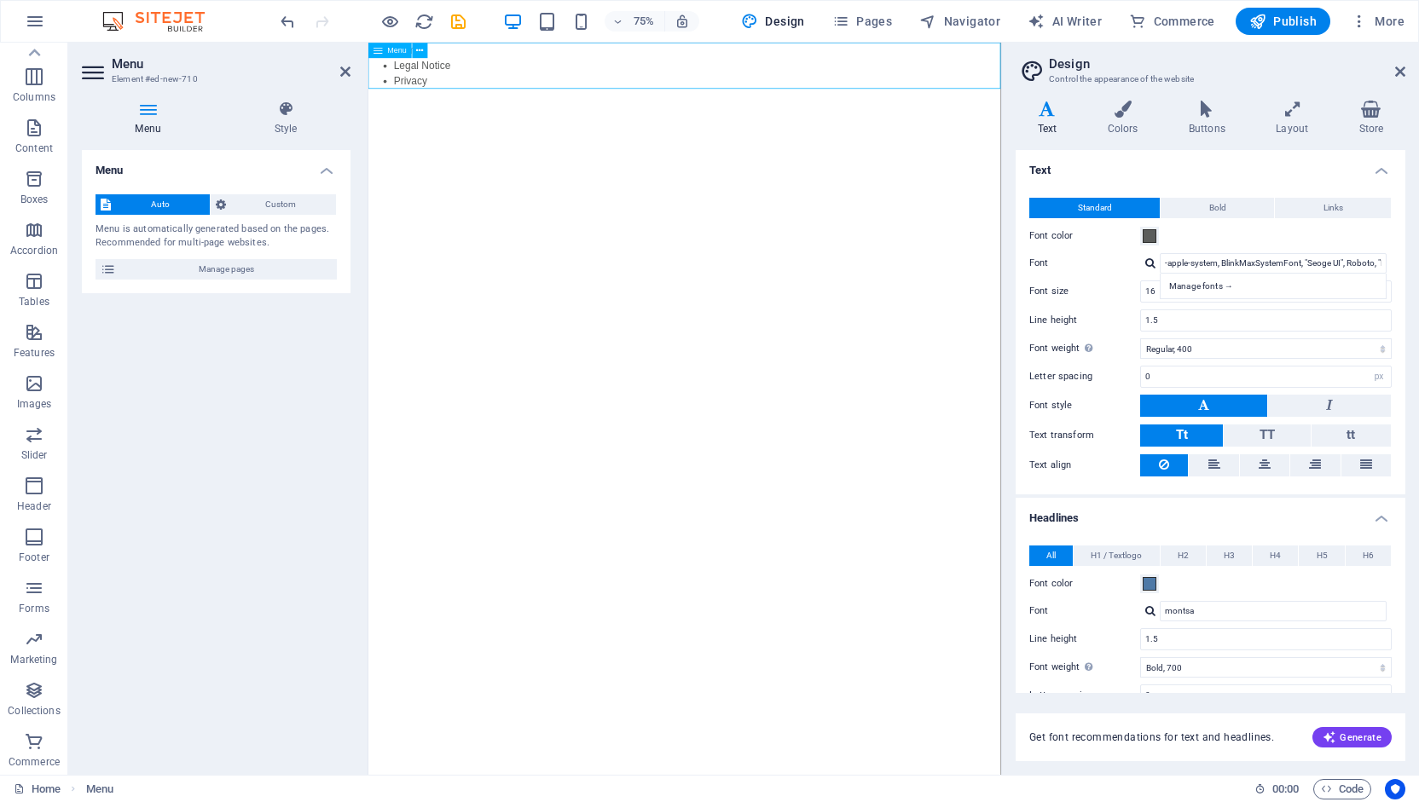
click at [460, 78] on nav "Home Legal Notice Privacy" at bounding box center [789, 73] width 843 height 61
click at [344, 69] on icon at bounding box center [345, 72] width 10 height 14
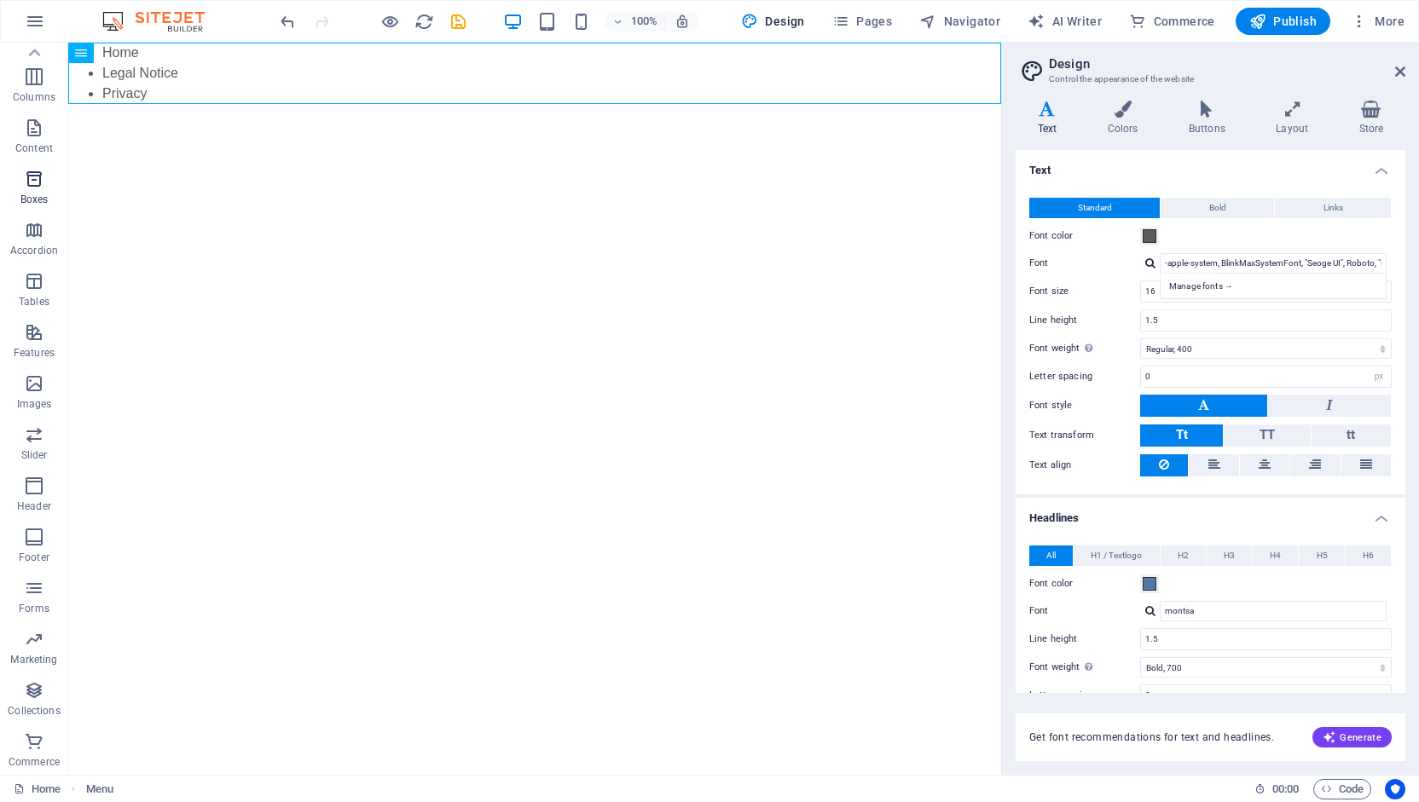
click at [30, 184] on icon "button" at bounding box center [34, 179] width 20 height 20
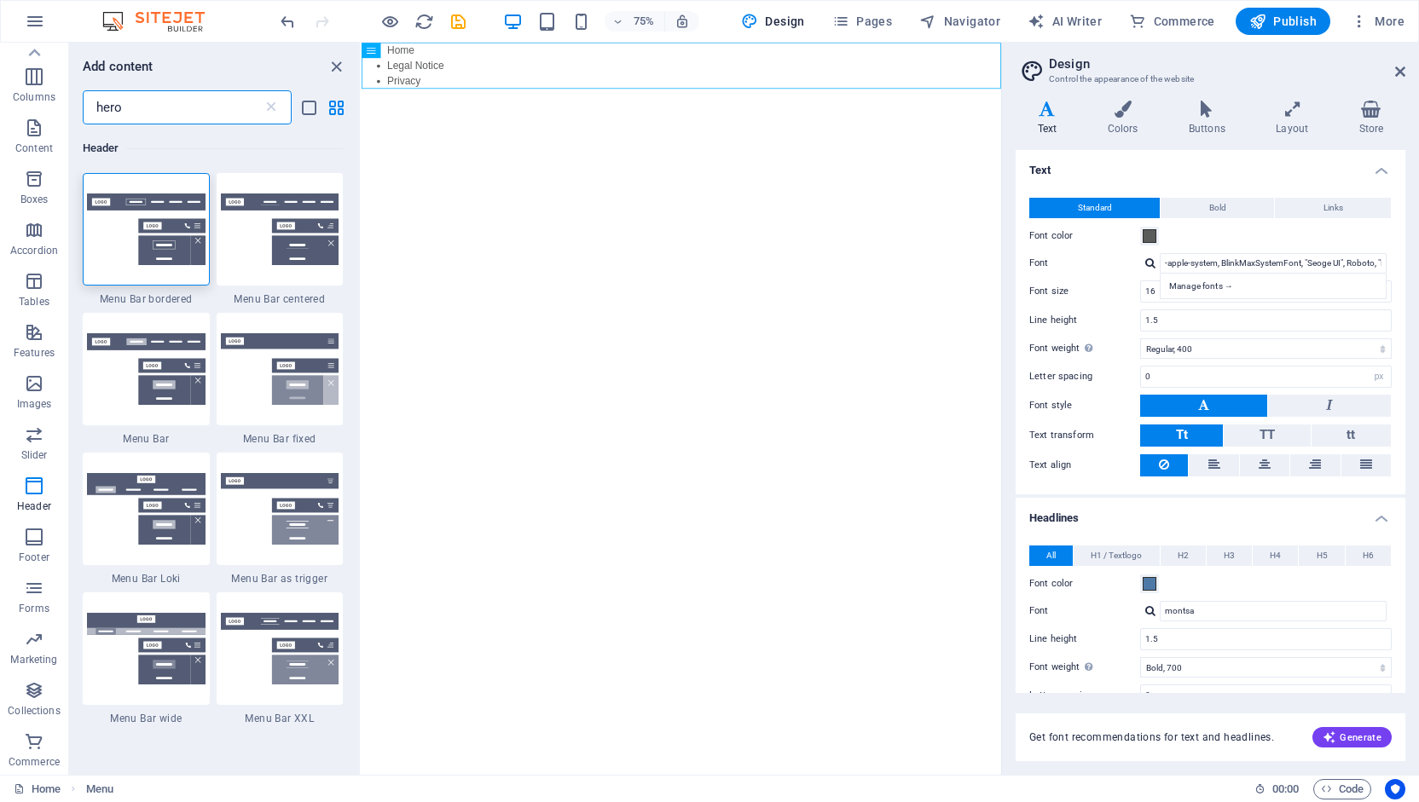
scroll to position [0, 0]
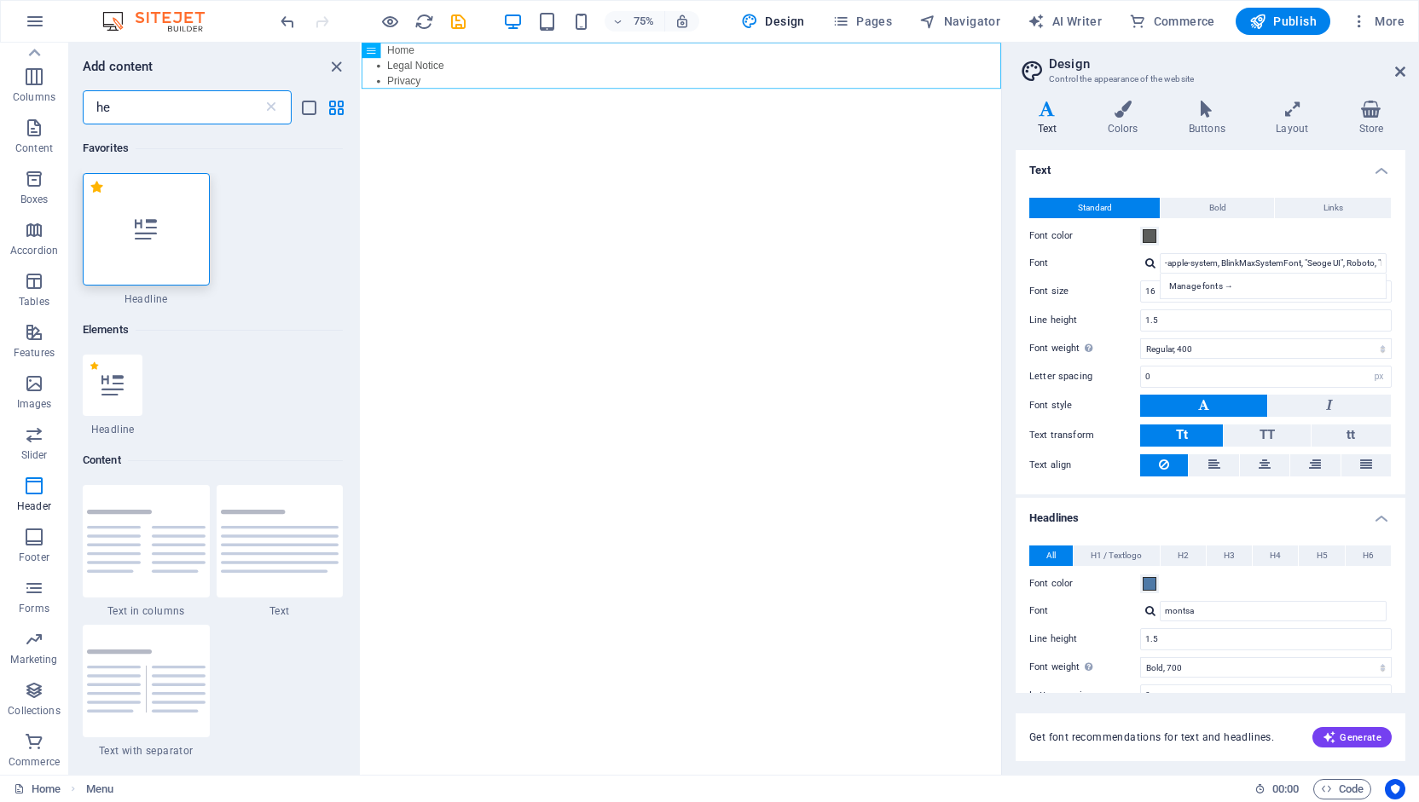
type input "h"
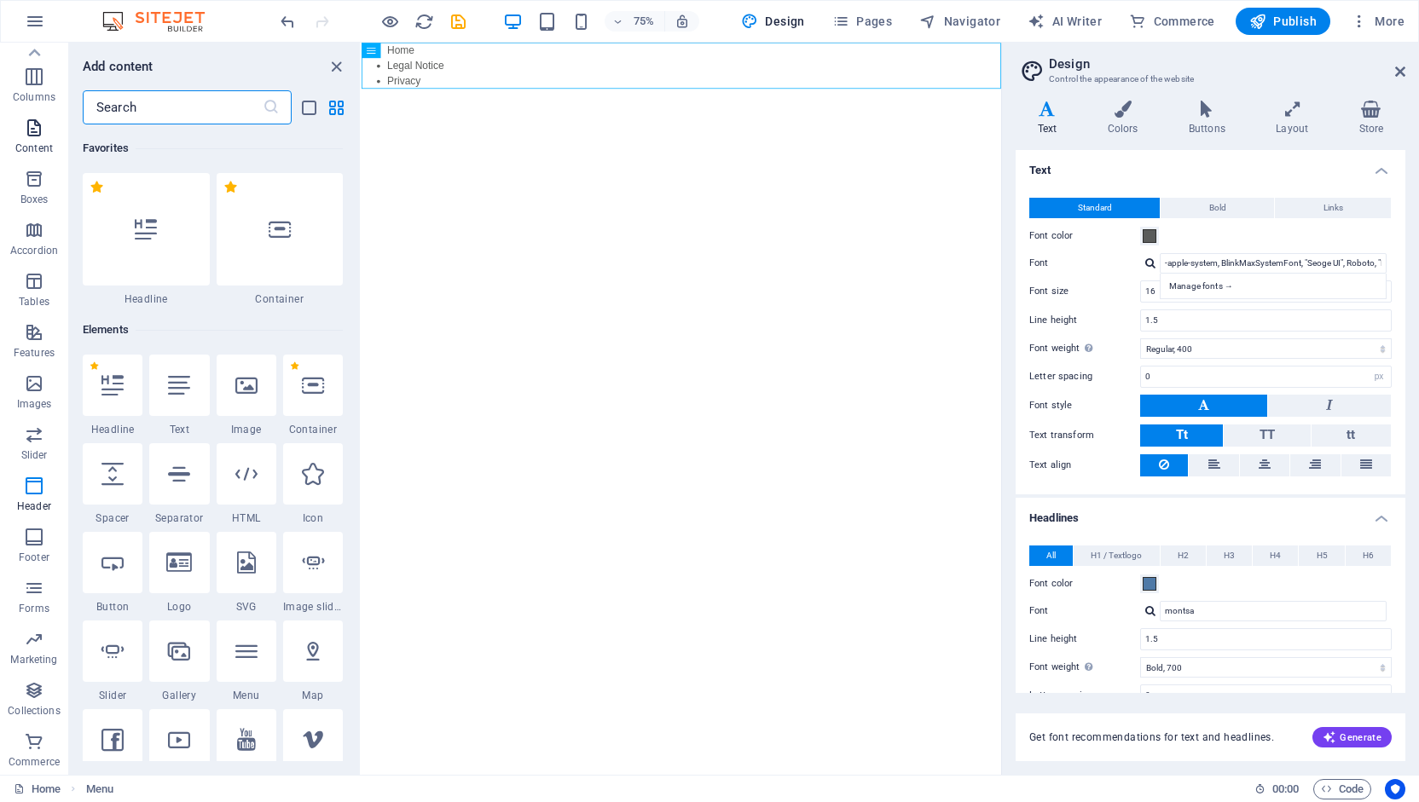
click at [31, 122] on icon "button" at bounding box center [34, 128] width 20 height 20
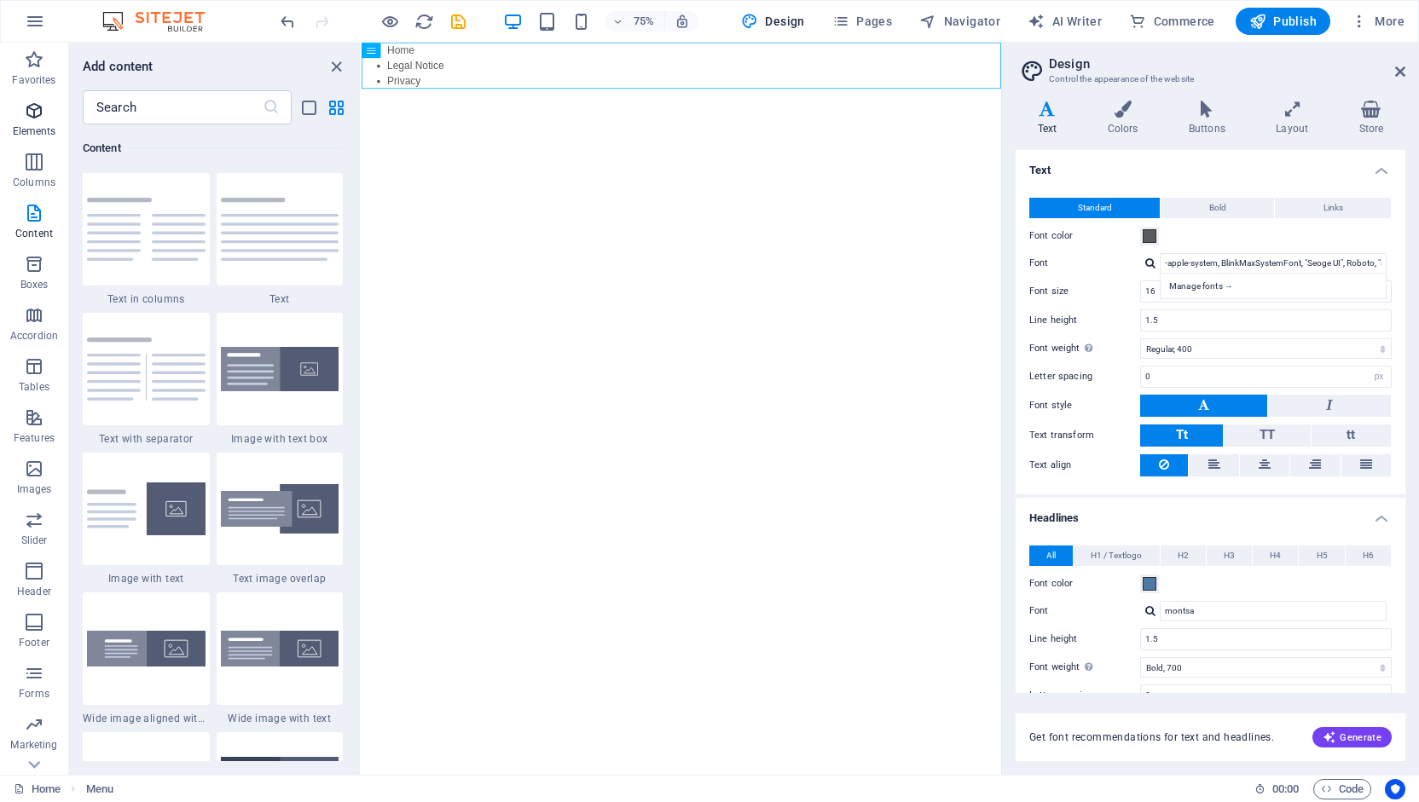
click at [38, 103] on icon "button" at bounding box center [34, 111] width 20 height 20
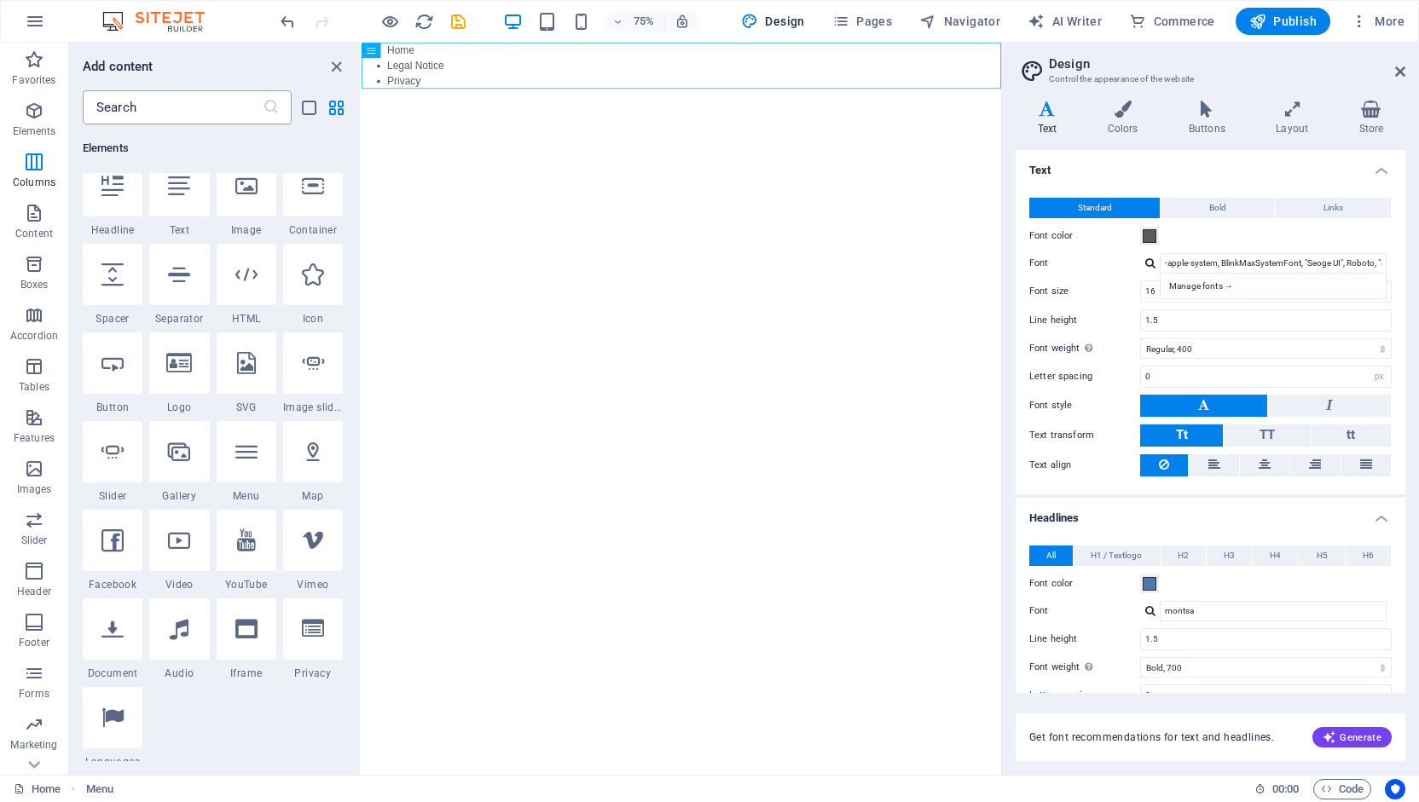
scroll to position [182, 0]
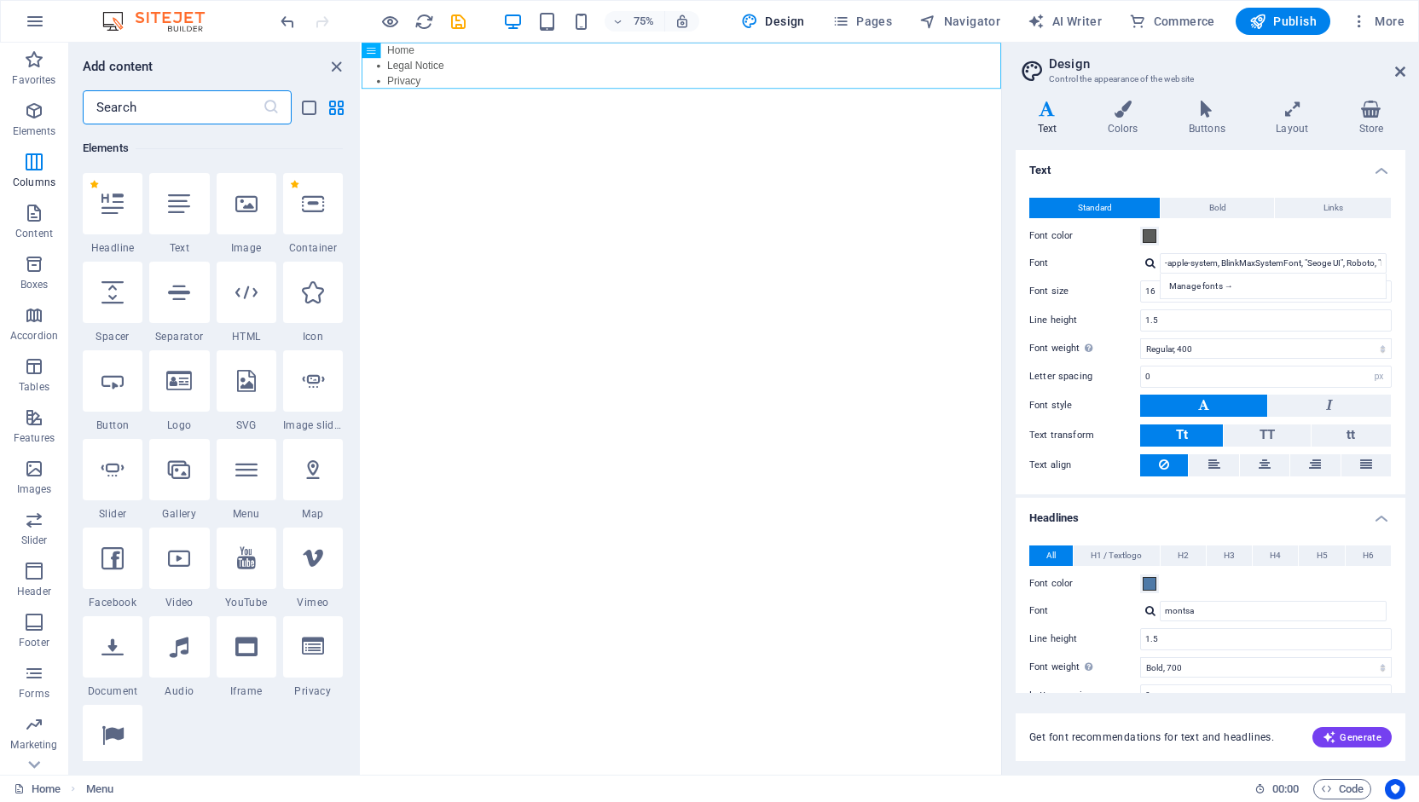
click at [156, 105] on input "text" at bounding box center [173, 107] width 180 height 34
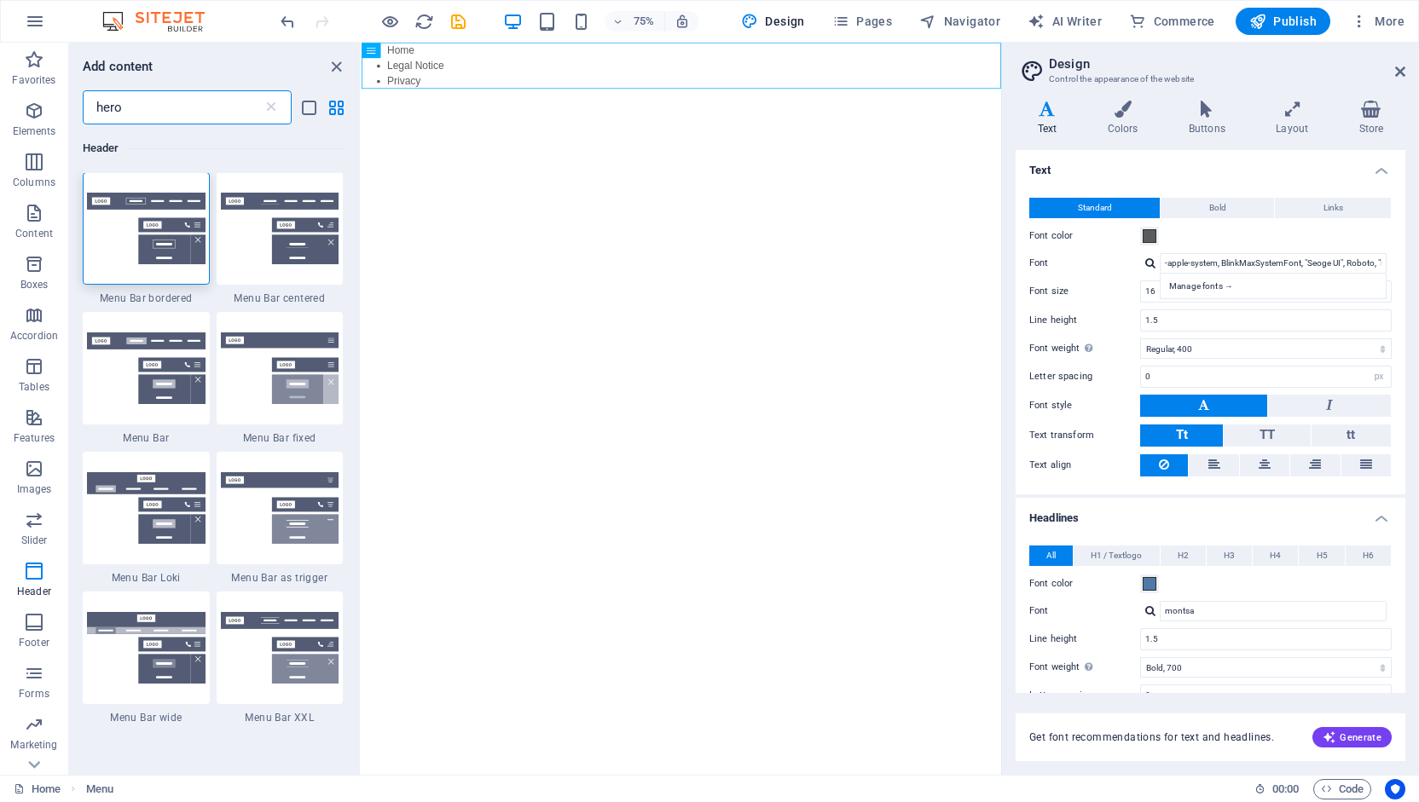
scroll to position [0, 0]
type input "hero"
click at [32, 212] on icon "button" at bounding box center [34, 213] width 20 height 20
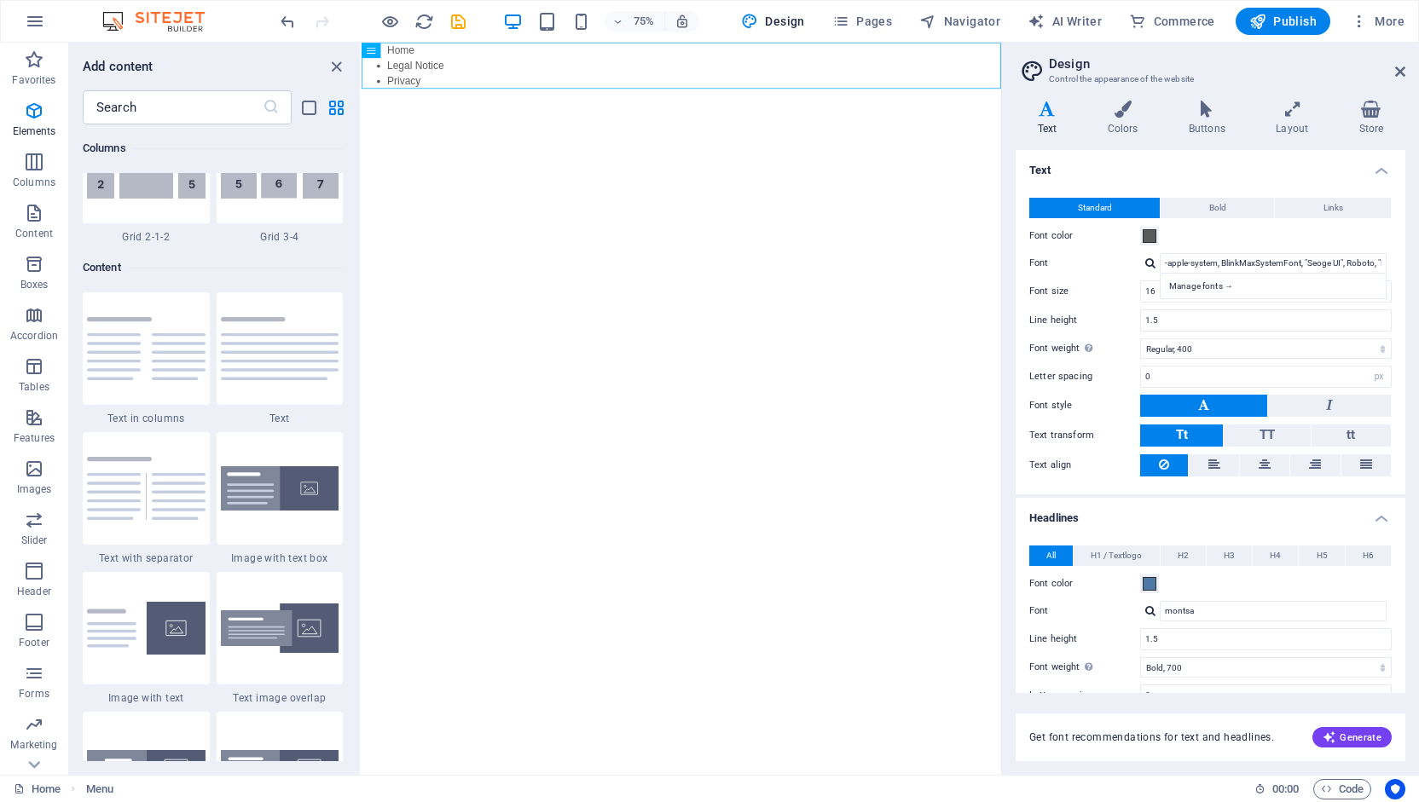
scroll to position [2983, 0]
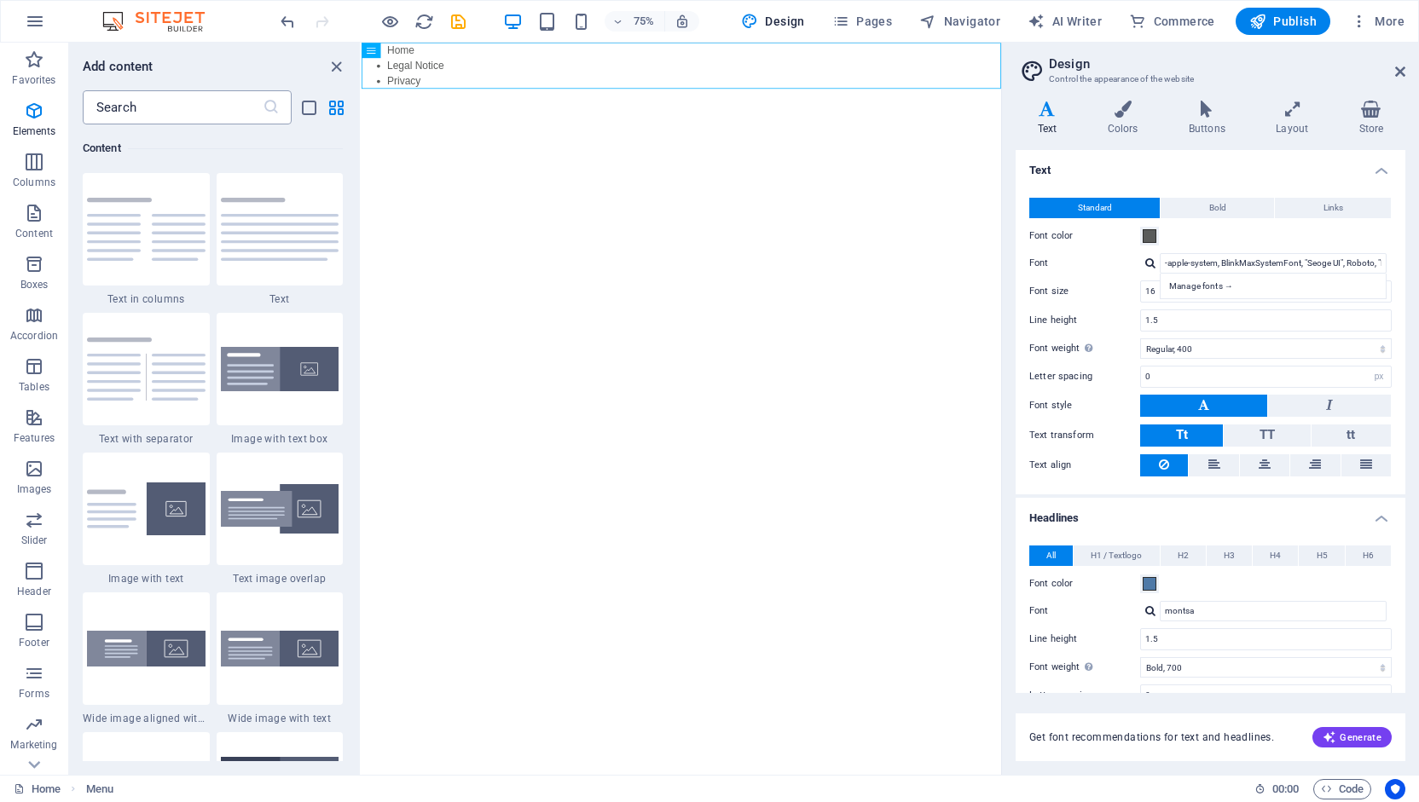
click at [127, 113] on input "text" at bounding box center [173, 107] width 180 height 34
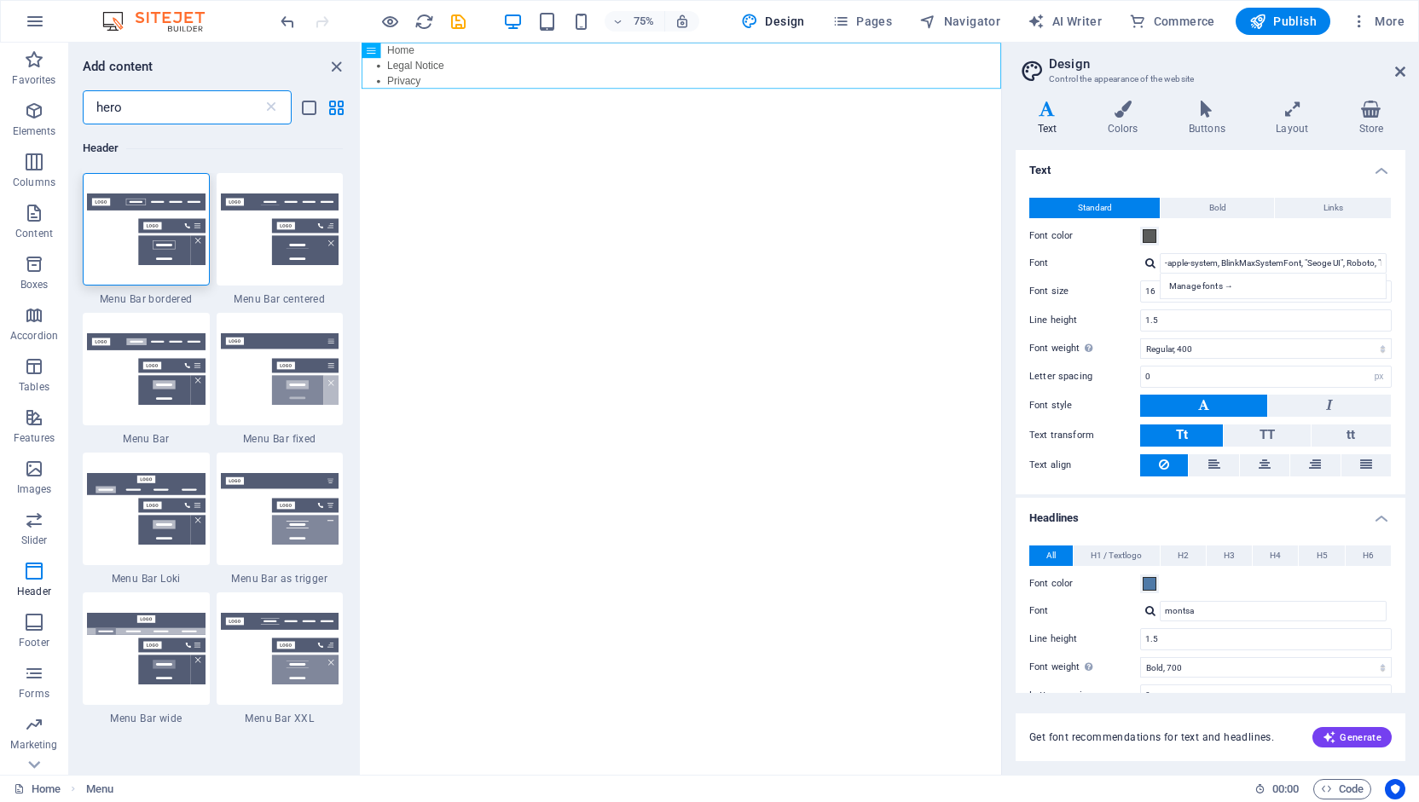
scroll to position [0, 0]
type input "h"
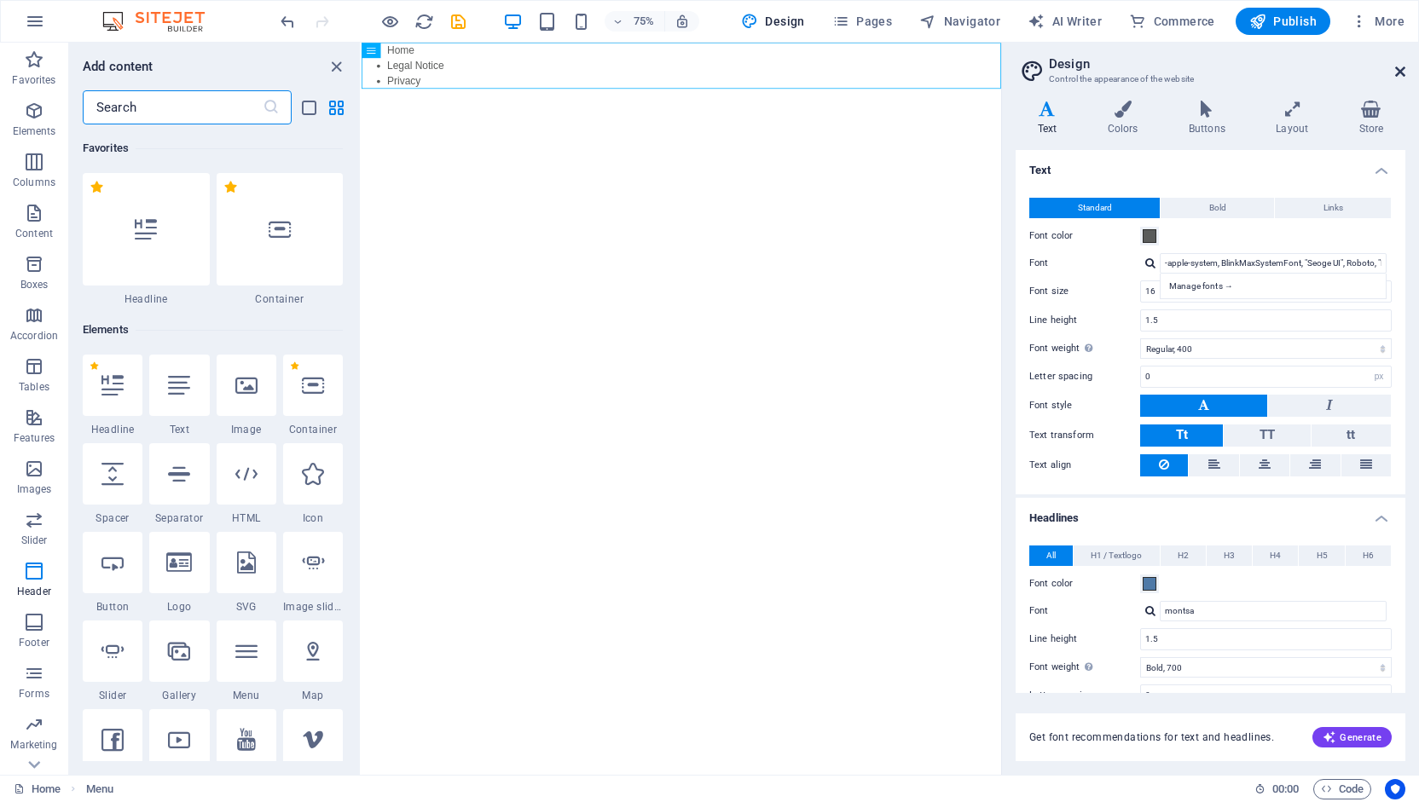
click at [1399, 72] on icon at bounding box center [1400, 72] width 10 height 14
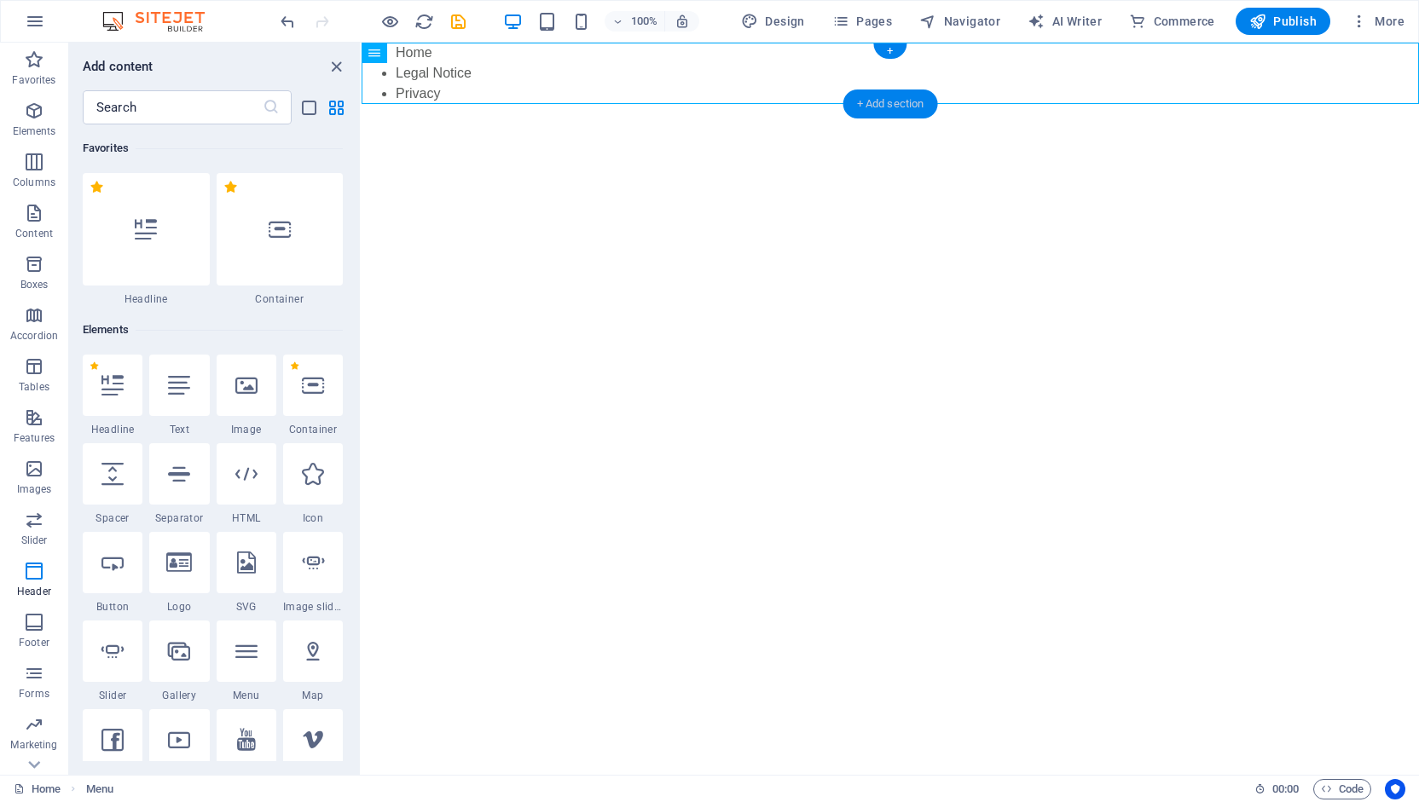
click at [905, 110] on div "+ Add section" at bounding box center [890, 104] width 95 height 29
click at [179, 110] on input "text" at bounding box center [173, 107] width 180 height 34
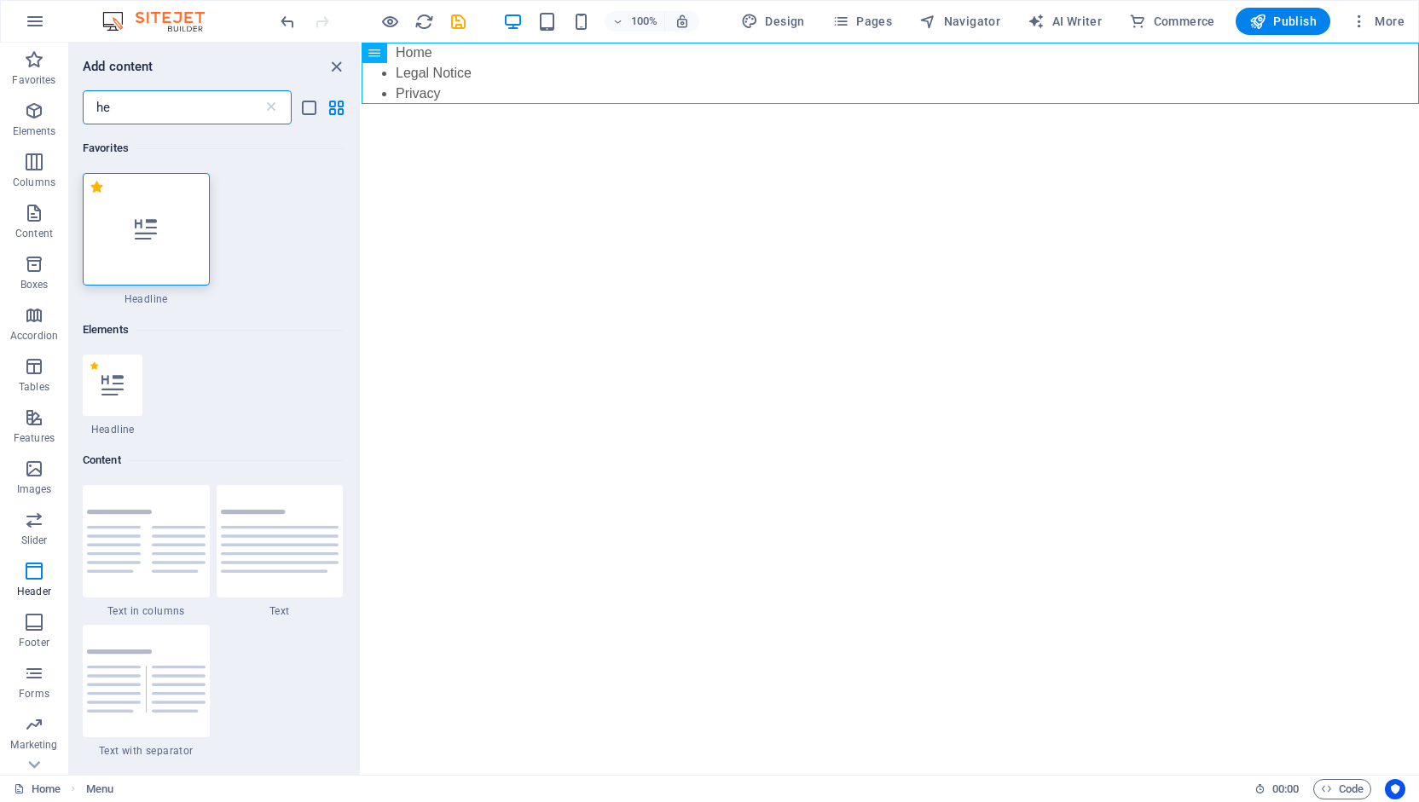
type input "h"
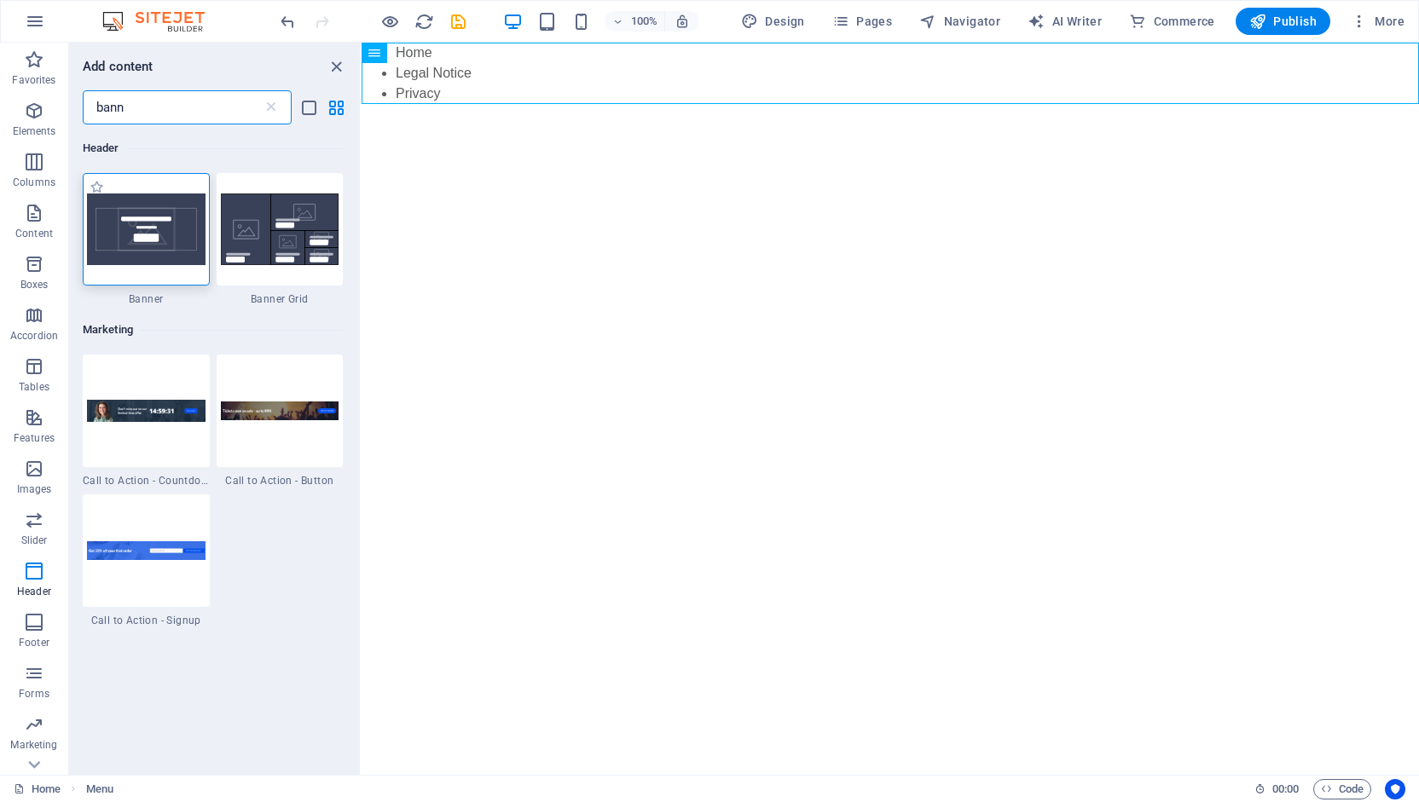
type input "bann"
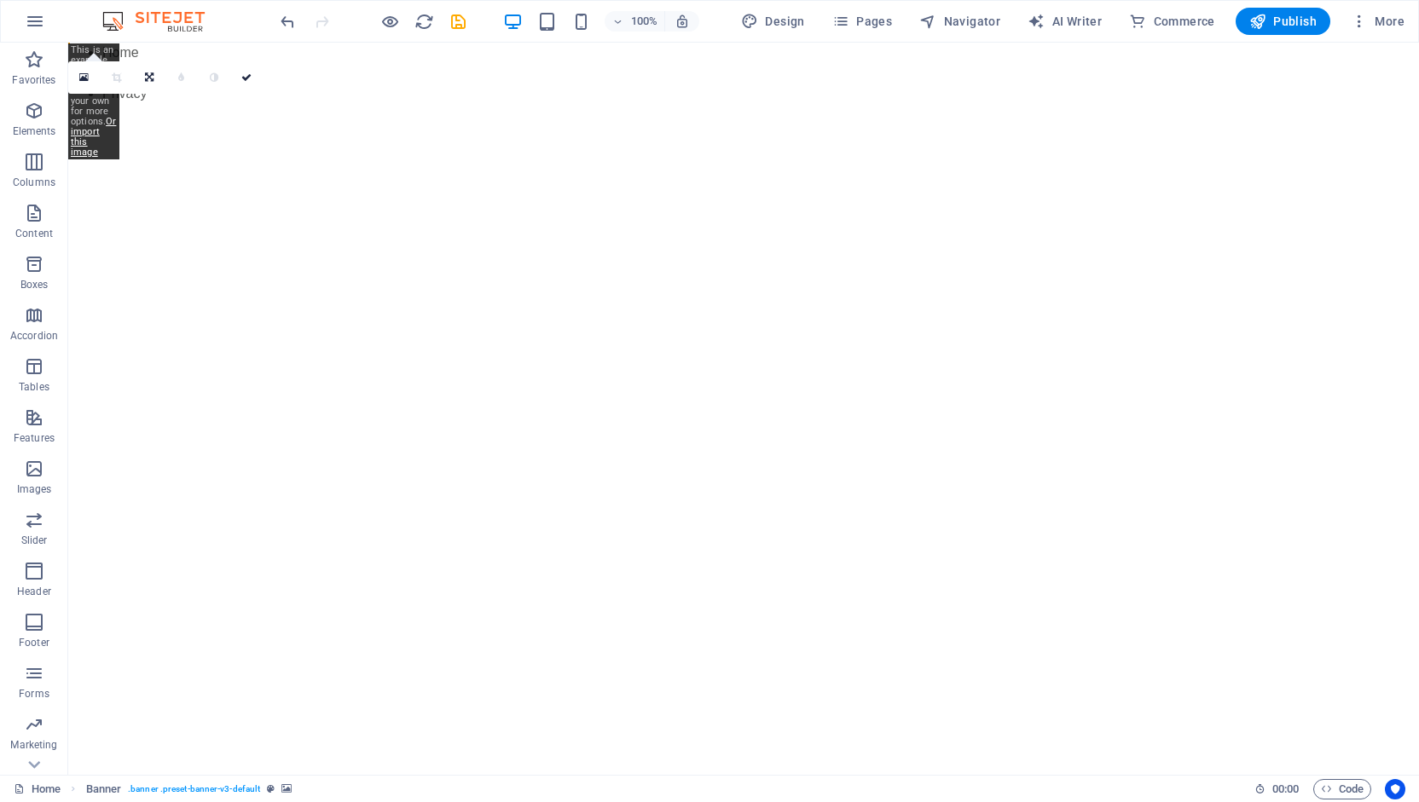
click at [82, 119] on div "This is an example image. Please choose your own for more options. Or import th…" at bounding box center [93, 101] width 52 height 116
